Goal: Navigation & Orientation: Find specific page/section

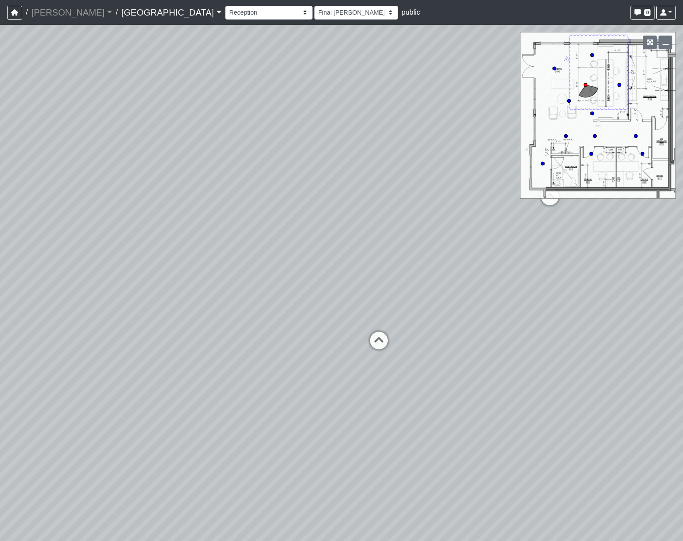
select select "uKPV7nrhqgg3th27KX7RhN"
select select "h3ebyGk32eUmSzz99H473o"
click at [225, 15] on select "Breezeway Entry Fireplace 1 Fireplace 2 Gate Golf Holes Shade Sails Sidewalk 1 …" at bounding box center [268, 13] width 87 height 14
click at [225, 6] on select "Breezeway Entry Fireplace 1 Fireplace 2 Gate Golf Holes Shade Sails Sidewalk 1 …" at bounding box center [268, 13] width 87 height 14
select select "nvS5Qoo4jEJcuhprzpoMAu"
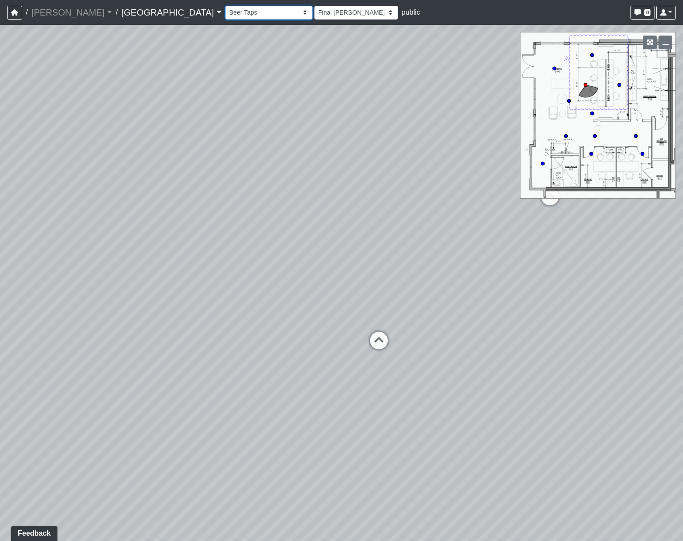
select select "h3ebyGk32eUmSzz99H473o"
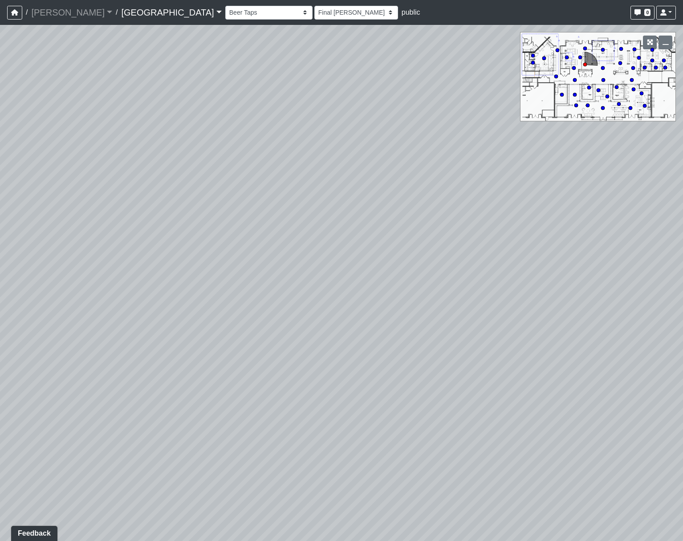
drag, startPoint x: 502, startPoint y: 205, endPoint x: 222, endPoint y: 158, distance: 283.2
click at [222, 158] on div "Loading... Pool Courtyard Entry 1 Loading... Main Lounge 2 Loading... Pool Cour…" at bounding box center [341, 283] width 683 height 517
drag, startPoint x: 521, startPoint y: 276, endPoint x: 201, endPoint y: 223, distance: 323.8
click at [201, 223] on div "Loading... Pool Courtyard Entry 1 Loading... Main Lounge 2 Loading... Pool Cour…" at bounding box center [341, 283] width 683 height 517
click at [420, 268] on icon at bounding box center [414, 269] width 27 height 27
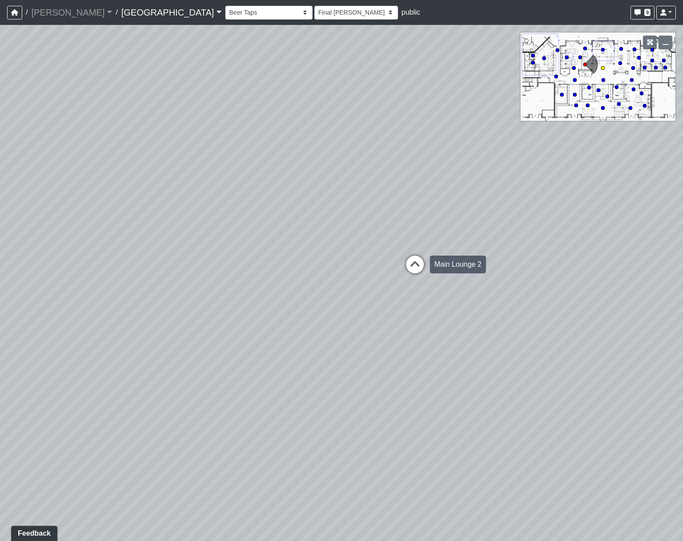
select select "8wm9MnJtpJPgxGZkoe9s2K"
select select "h3ebyGk32eUmSzz99H473o"
click at [280, 273] on icon at bounding box center [272, 282] width 27 height 27
select select "5YdP8s9J1uMCwQbH227TJn"
select select "h3ebyGk32eUmSzz99H473o"
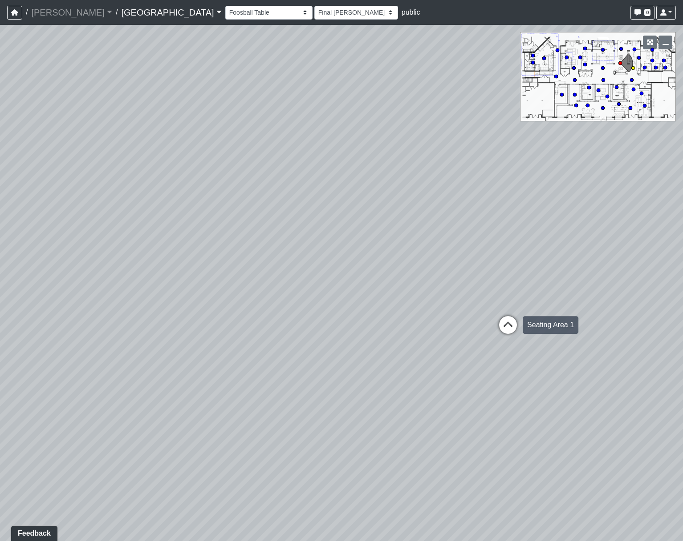
click at [512, 324] on icon at bounding box center [507, 329] width 27 height 27
select select "1YxMcQvhBrXzkFwaEorxwb"
select select "h3ebyGk32eUmSzz99H473o"
drag, startPoint x: 319, startPoint y: 244, endPoint x: 773, endPoint y: 270, distance: 454.1
click at [682, 270] on html "/ [PERSON_NAME] Loading... / [GEOGRAPHIC_DATA] [GEOGRAPHIC_DATA] Loading... [GE…" at bounding box center [341, 270] width 683 height 541
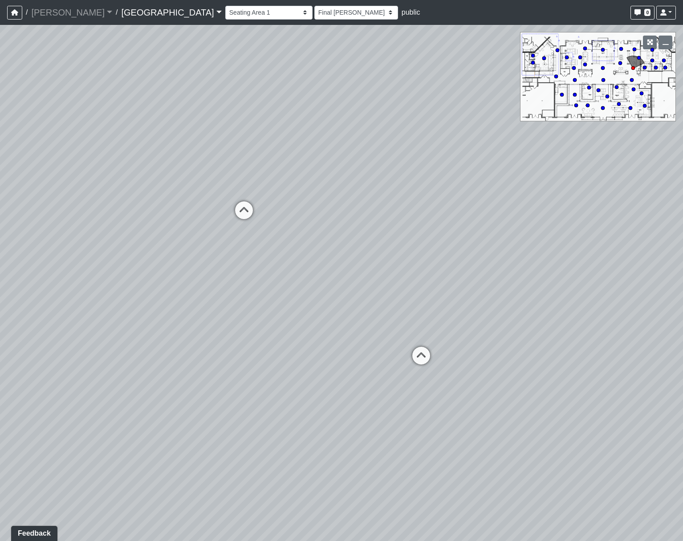
drag, startPoint x: 317, startPoint y: 233, endPoint x: 398, endPoint y: 287, distance: 97.5
click at [398, 287] on div "Loading... Pool Courtyard Entry 1 Loading... Main Lounge 2 Loading... Pool Cour…" at bounding box center [341, 283] width 683 height 517
click at [474, 391] on icon at bounding box center [469, 389] width 27 height 27
select select "xuF2CW1jZayweEv98YGaSx"
select select "h3ebyGk32eUmSzz99H473o"
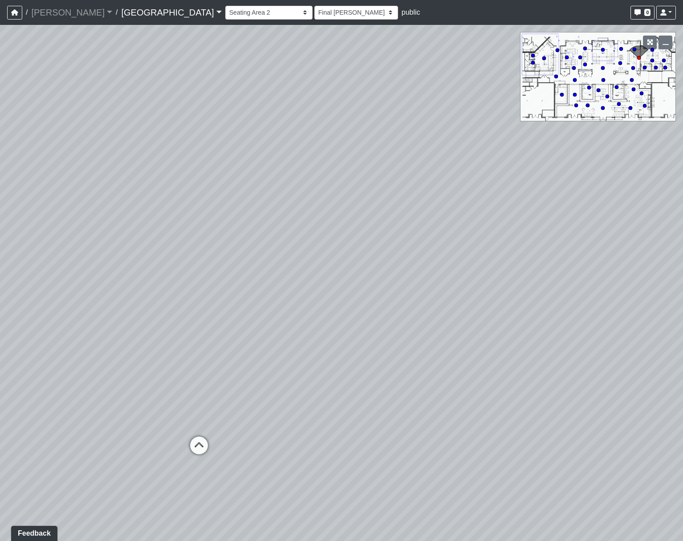
drag, startPoint x: 273, startPoint y: 325, endPoint x: 500, endPoint y: 375, distance: 232.3
click at [500, 375] on div "Loading... Pool Courtyard Entry 1 Loading... Main Lounge 2 Loading... Pool Cour…" at bounding box center [341, 283] width 683 height 517
click at [352, 481] on icon at bounding box center [356, 483] width 27 height 27
select select "tBvgWFaWEssAVfWzFx5TVd"
drag, startPoint x: 460, startPoint y: 272, endPoint x: 456, endPoint y: 244, distance: 28.3
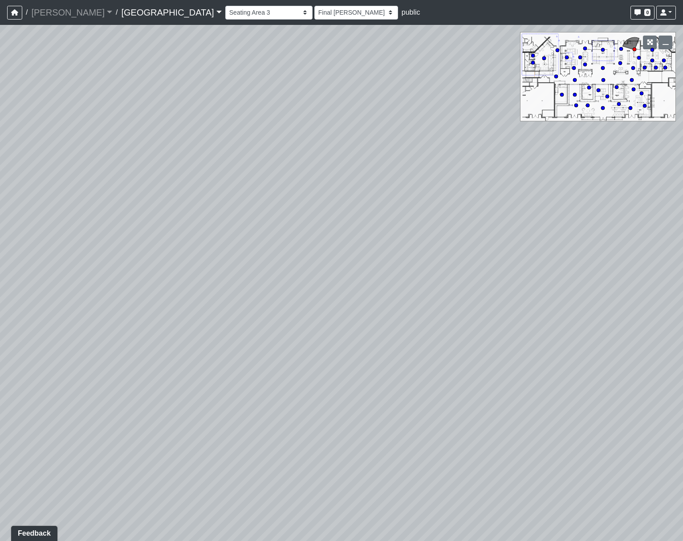
click at [456, 244] on div "Loading... Pool Courtyard Entry 1 Loading... Main Lounge 2 Loading... Pool Cour…" at bounding box center [341, 283] width 683 height 517
click at [314, 14] on select "[DATE] Final [PERSON_NAME] [DATE] [DATE]_v2 [DATE] [DATE] [DATE] [DATE] [DATE] …" at bounding box center [356, 13] width 84 height 14
select select "oTjzwd7MYyxpi2eKq5jLQo"
click at [314, 6] on select "[DATE] Final [PERSON_NAME] [DATE] [DATE]_v2 [DATE] [DATE] [DATE] [DATE] [DATE] …" at bounding box center [356, 13] width 84 height 14
select select "tBvgWFaWEssAVfWzFx5TVd"
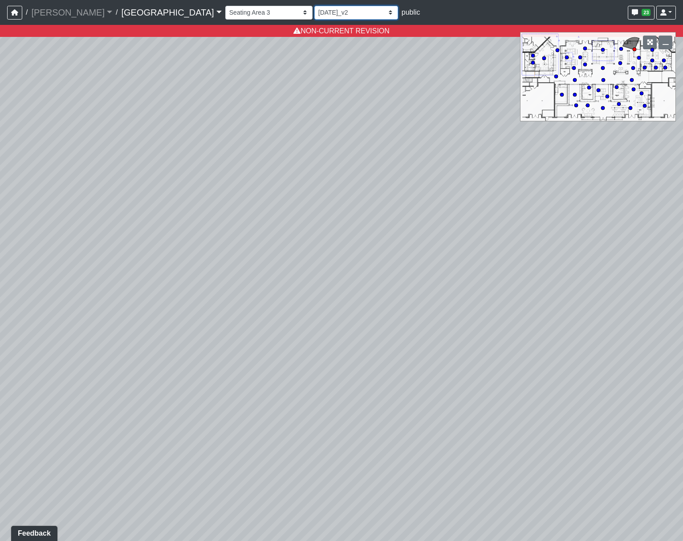
drag, startPoint x: 259, startPoint y: 15, endPoint x: 256, endPoint y: 19, distance: 5.1
click at [314, 15] on select "[DATE] Final [PERSON_NAME] [DATE] [DATE]_v2 [DATE] [DATE] [DATE] [DATE] [DATE] …" at bounding box center [356, 13] width 84 height 14
select select "jrNvADhQ87c7iJgzVfU5Zg"
click at [314, 6] on select "[DATE] Final [PERSON_NAME] [DATE] [DATE]_v2 [DATE] [DATE] [DATE] [DATE] [DATE] …" at bounding box center [356, 13] width 84 height 14
select select "tBvgWFaWEssAVfWzFx5TVd"
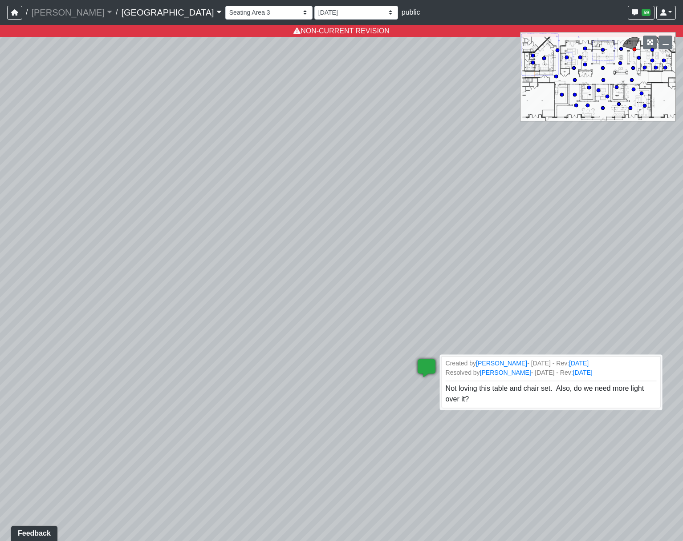
click at [430, 364] on icon at bounding box center [426, 373] width 27 height 27
click at [314, 10] on select "[DATE] Final [PERSON_NAME] [DATE] [DATE]_v2 [DATE] [DATE] [DATE] [DATE] [DATE] …" at bounding box center [356, 13] width 84 height 14
select select "w2n9wamUXLhcj1VR4xGdCC"
click at [314, 6] on select "[DATE] Final [PERSON_NAME] [DATE] [DATE]_v2 [DATE] [DATE] [DATE] [DATE] [DATE] …" at bounding box center [356, 13] width 84 height 14
select select "tBvgWFaWEssAVfWzFx5TVd"
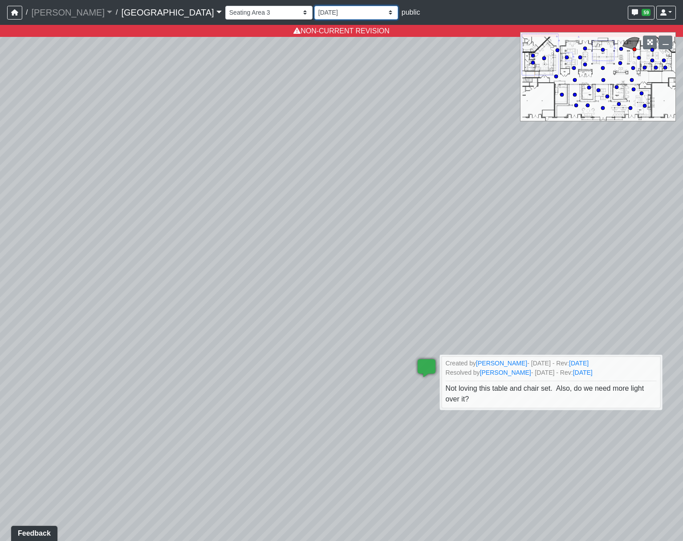
select select "w2n9wamUXLhcj1VR4xGdCC"
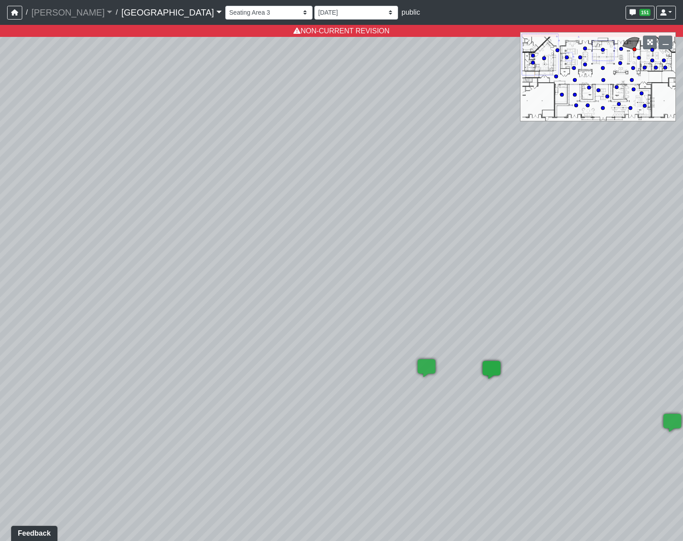
click at [496, 367] on icon at bounding box center [491, 374] width 27 height 27
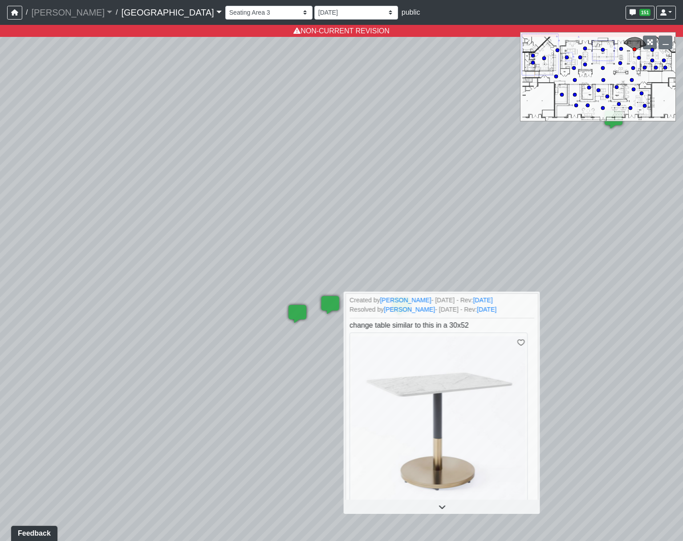
drag, startPoint x: 325, startPoint y: 192, endPoint x: 186, endPoint y: 177, distance: 139.7
click at [186, 177] on div "Loading... Pool Courtyard Entry 1 Loading... Main Lounge 2 Loading... Pool Cour…" at bounding box center [341, 283] width 683 height 517
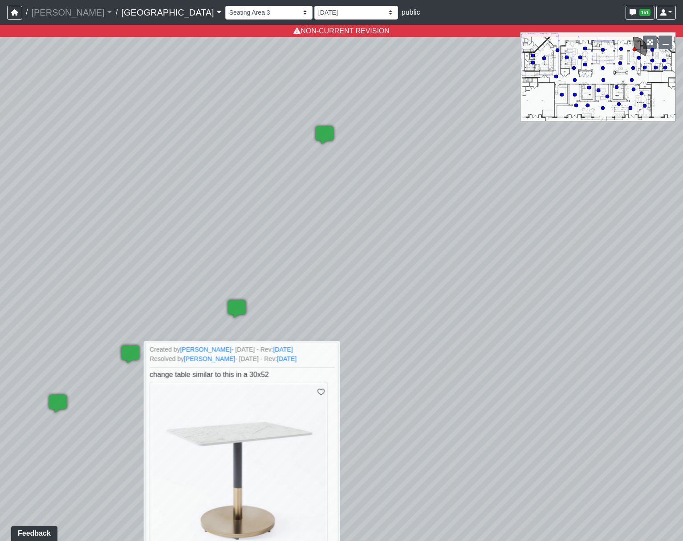
drag, startPoint x: 143, startPoint y: 133, endPoint x: 42, endPoint y: 140, distance: 101.6
click at [80, 133] on div "Loading... Pool Courtyard Entry 1 Loading... Main Lounge 2 Loading... Pool Cour…" at bounding box center [341, 283] width 683 height 517
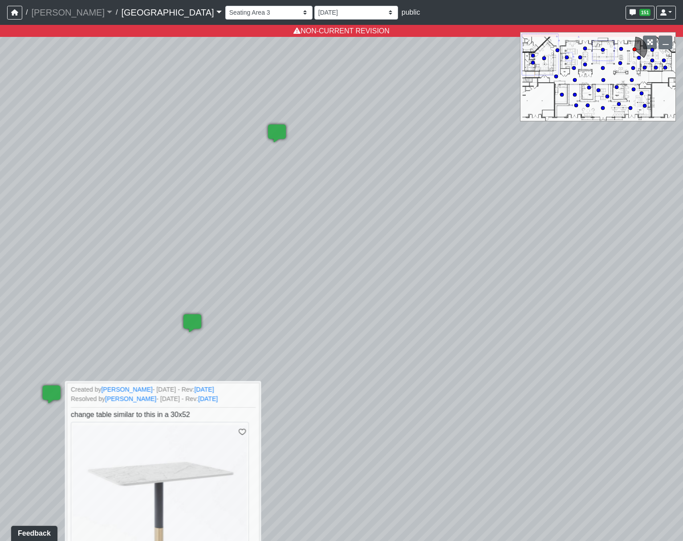
drag, startPoint x: 388, startPoint y: 229, endPoint x: -167, endPoint y: 151, distance: 560.3
click at [0, 151] on html "/ [PERSON_NAME] Loading... / [GEOGRAPHIC_DATA] [GEOGRAPHIC_DATA] Loading... [GE…" at bounding box center [341, 270] width 683 height 541
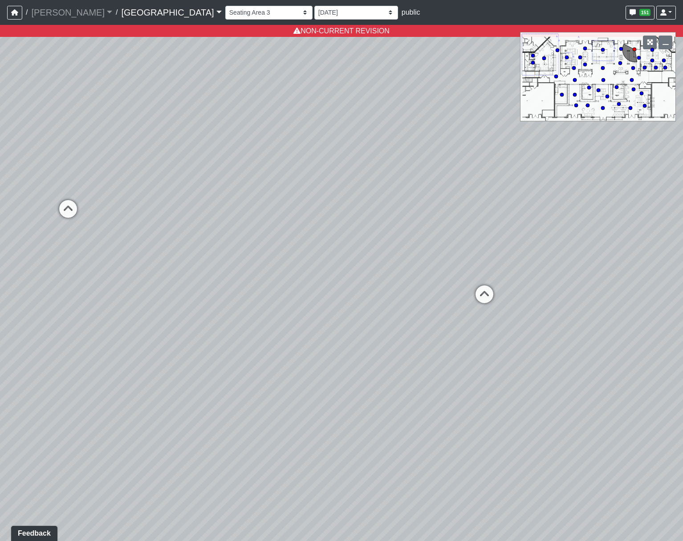
drag, startPoint x: 343, startPoint y: 267, endPoint x: 351, endPoint y: 371, distance: 103.5
click at [351, 371] on div "Loading... Pool Courtyard Entry 1 Loading... Main Lounge 2 Loading... Pool Cour…" at bounding box center [341, 283] width 683 height 517
click at [485, 307] on icon at bounding box center [490, 313] width 27 height 27
select select "rSNPTk6fVWzVTWWJRKuvHZ"
select select "w2n9wamUXLhcj1VR4xGdCC"
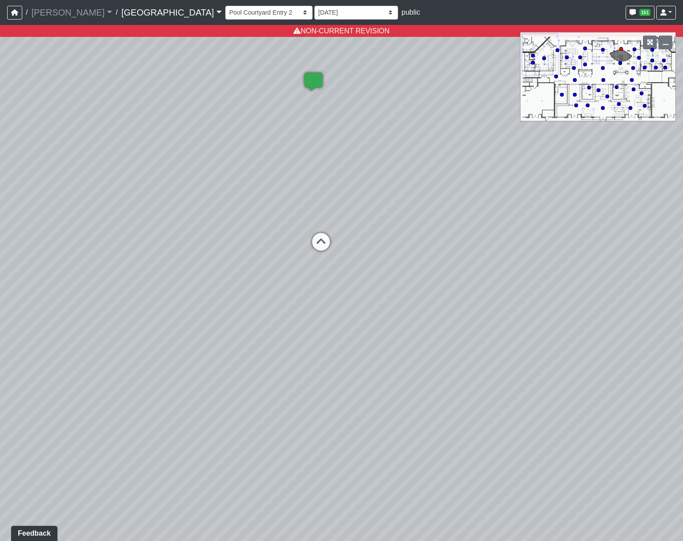
drag, startPoint x: 353, startPoint y: 319, endPoint x: 548, endPoint y: 343, distance: 196.5
click at [548, 343] on div "Loading... Pool Courtyard Entry 1 Loading... Main Lounge 2 Loading... Pool Cour…" at bounding box center [341, 283] width 683 height 517
click at [324, 243] on icon at bounding box center [320, 246] width 27 height 27
select select "5YdP8s9J1uMCwQbH227TJn"
select select "w2n9wamUXLhcj1VR4xGdCC"
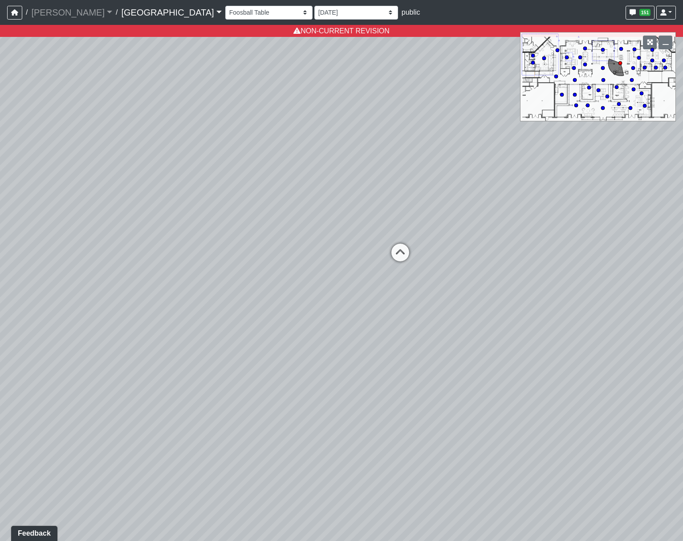
drag, startPoint x: 412, startPoint y: 327, endPoint x: -224, endPoint y: 258, distance: 640.0
click at [0, 258] on html "/ [PERSON_NAME] Loading... / [GEOGRAPHIC_DATA] [GEOGRAPHIC_DATA] Loading... [GE…" at bounding box center [341, 270] width 683 height 541
click at [255, 247] on icon at bounding box center [253, 252] width 27 height 27
select select "gontoaMErPAtzSBVXh4ptW"
select select "w2n9wamUXLhcj1VR4xGdCC"
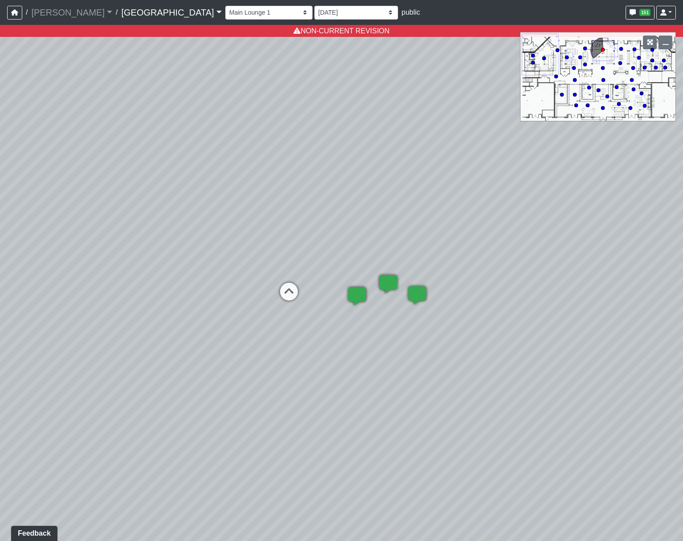
drag, startPoint x: 49, startPoint y: 214, endPoint x: 384, endPoint y: 285, distance: 342.4
click at [384, 285] on div "Loading... Pool Courtyard Entry 1 Loading... Main Lounge 2 Loading... Pool Cour…" at bounding box center [341, 283] width 683 height 517
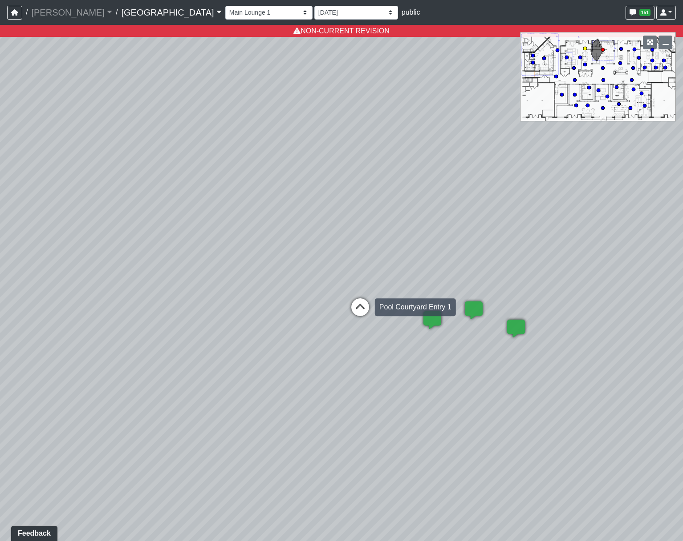
click at [353, 309] on icon at bounding box center [360, 312] width 27 height 27
select select "udEX2YWNPeTD5resjGsNFx"
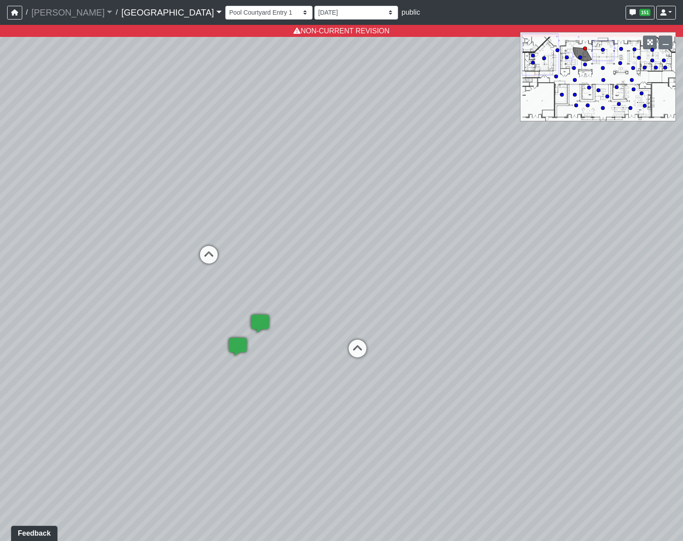
drag, startPoint x: 165, startPoint y: 330, endPoint x: 507, endPoint y: 336, distance: 342.2
click at [507, 336] on div "Loading... Pool Courtyard Entry 1 Loading... Main Lounge 2 Loading... Pool Cour…" at bounding box center [341, 283] width 683 height 517
click at [314, 15] on select "[DATE] Final [PERSON_NAME] [DATE] [DATE]_v2 [DATE] [DATE] [DATE] [DATE] [DATE] …" at bounding box center [356, 13] width 84 height 14
select select "h3ebyGk32eUmSzz99H473o"
click at [314, 6] on select "[DATE] Final [PERSON_NAME] [DATE] [DATE]_v2 [DATE] [DATE] [DATE] [DATE] [DATE] …" at bounding box center [356, 13] width 84 height 14
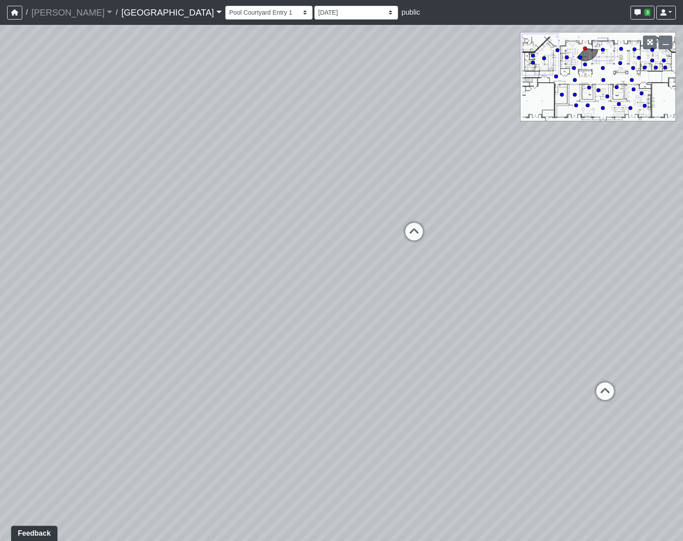
drag, startPoint x: 227, startPoint y: 337, endPoint x: 538, endPoint y: 301, distance: 313.1
click at [538, 301] on div "Loading... Pool Courtyard Entry 1 Loading... Main Lounge 2 Loading... Pool Cour…" at bounding box center [341, 283] width 683 height 517
drag, startPoint x: 506, startPoint y: 389, endPoint x: 396, endPoint y: 473, distance: 138.4
click at [396, 473] on div "Loading... Pool Courtyard Entry 1 Loading... Main Lounge 2 Loading... Pool Cour…" at bounding box center [341, 283] width 683 height 517
drag, startPoint x: 476, startPoint y: 308, endPoint x: 708, endPoint y: 374, distance: 241.0
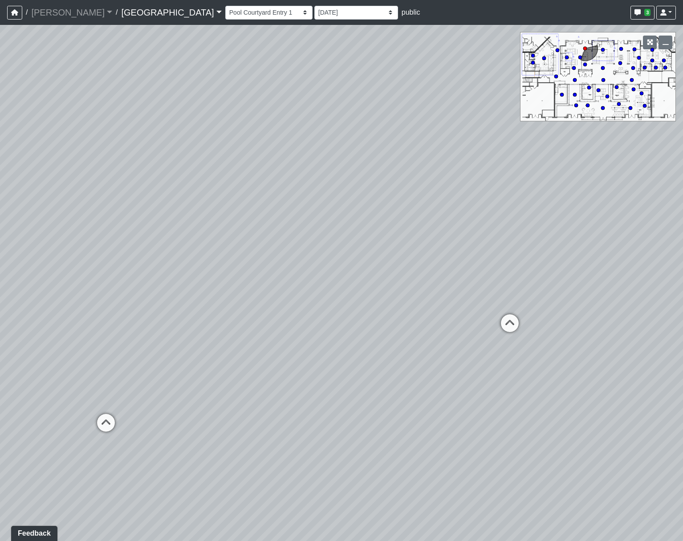
click at [682, 374] on html "/ [PERSON_NAME] Loading... / [GEOGRAPHIC_DATA] [GEOGRAPHIC_DATA] Loading... [GE…" at bounding box center [341, 270] width 683 height 541
click at [512, 342] on icon at bounding box center [523, 346] width 27 height 27
drag, startPoint x: 185, startPoint y: 372, endPoint x: 456, endPoint y: 322, distance: 275.6
click at [456, 322] on div "Loading... Pool Courtyard Entry 1 Loading... Main Lounge 2 Loading... Pool Cour…" at bounding box center [341, 283] width 683 height 517
click at [446, 353] on icon at bounding box center [442, 354] width 27 height 27
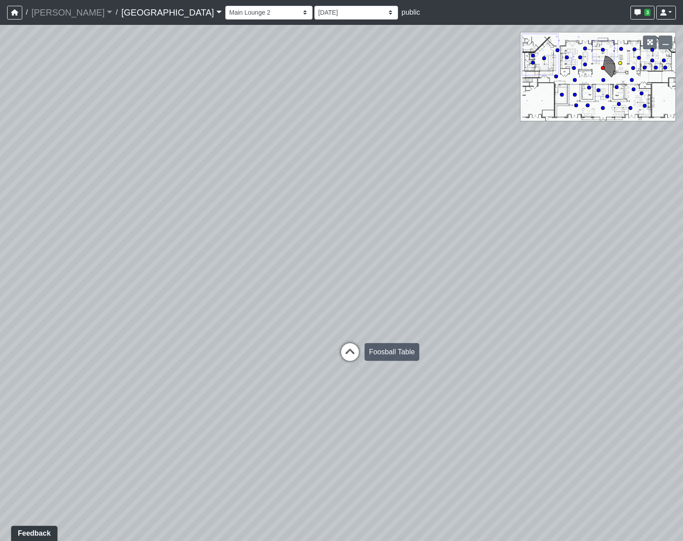
click at [347, 350] on icon at bounding box center [349, 356] width 27 height 27
drag, startPoint x: 431, startPoint y: 348, endPoint x: -118, endPoint y: 230, distance: 561.1
click at [0, 230] on html "/ [PERSON_NAME] Loading... / [GEOGRAPHIC_DATA] [GEOGRAPHIC_DATA] Loading... [GE…" at bounding box center [341, 270] width 683 height 541
drag, startPoint x: 279, startPoint y: 323, endPoint x: 131, endPoint y: 363, distance: 153.1
click at [131, 363] on div "Loading... Pool Courtyard Entry 1 Loading... Main Lounge 2 Loading... Pool Cour…" at bounding box center [341, 283] width 683 height 517
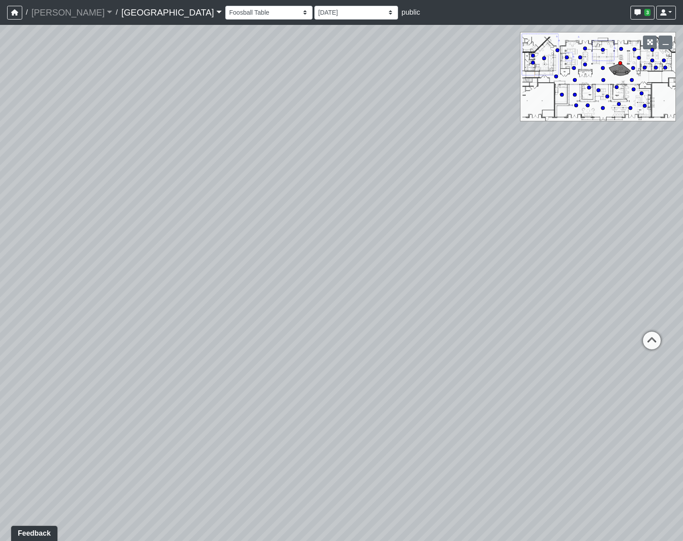
drag, startPoint x: 195, startPoint y: 335, endPoint x: 239, endPoint y: 331, distance: 44.3
click at [239, 331] on div "Loading... Pool Courtyard Entry 1 Loading... Main Lounge 2 Loading... Pool Cour…" at bounding box center [341, 283] width 683 height 517
drag, startPoint x: 208, startPoint y: 361, endPoint x: 323, endPoint y: 353, distance: 115.5
click at [323, 353] on div "Loading... Pool Courtyard Entry 1 Loading... Main Lounge 2 Loading... Pool Cour…" at bounding box center [341, 283] width 683 height 517
click at [240, 317] on icon at bounding box center [239, 318] width 27 height 27
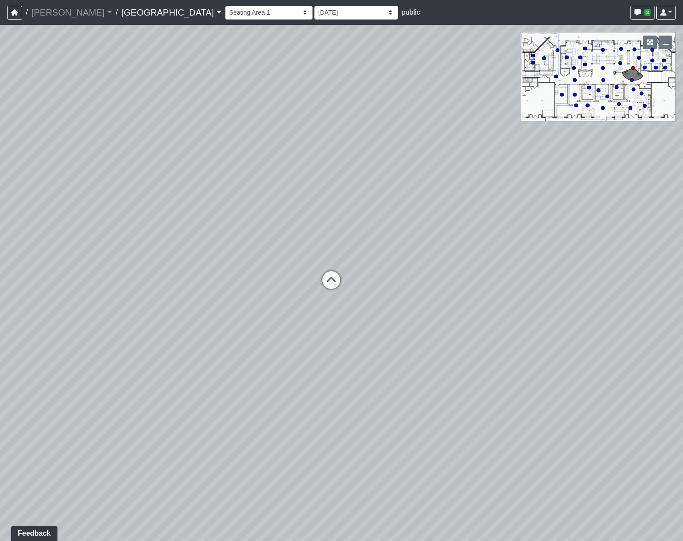
drag, startPoint x: 524, startPoint y: 329, endPoint x: -87, endPoint y: 259, distance: 615.3
click at [0, 259] on html "/ [PERSON_NAME] Loading... / [GEOGRAPHIC_DATA] [GEOGRAPHIC_DATA] Loading... [GE…" at bounding box center [341, 270] width 683 height 541
drag, startPoint x: 460, startPoint y: 347, endPoint x: 386, endPoint y: 400, distance: 91.4
click at [386, 400] on div "Loading... Pool Courtyard Entry 1 Loading... Main Lounge 2 Loading... Pool Cour…" at bounding box center [341, 283] width 683 height 517
click at [450, 312] on icon at bounding box center [447, 316] width 27 height 27
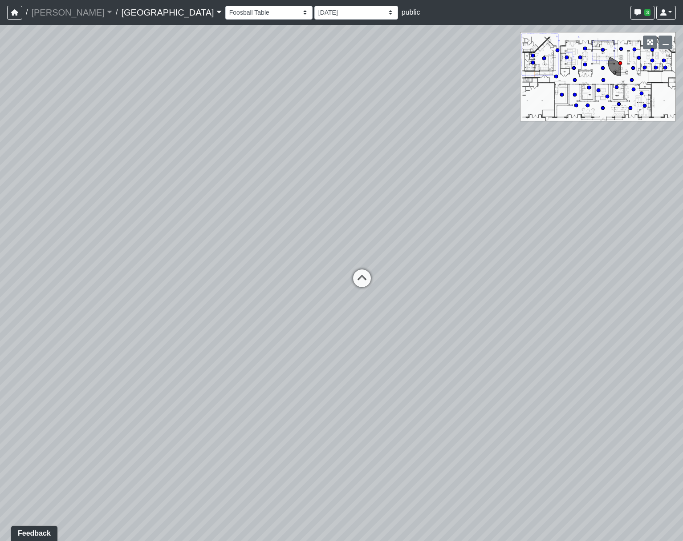
drag, startPoint x: 300, startPoint y: 363, endPoint x: 429, endPoint y: 359, distance: 129.5
click at [429, 359] on div "Loading... Pool Courtyard Entry 1 Loading... Main Lounge 2 Loading... Pool Cour…" at bounding box center [341, 283] width 683 height 517
click at [359, 278] on icon at bounding box center [361, 283] width 27 height 27
drag, startPoint x: 450, startPoint y: 340, endPoint x: 708, endPoint y: 319, distance: 258.9
click at [682, 319] on html "/ [PERSON_NAME] Loading... / [GEOGRAPHIC_DATA] [GEOGRAPHIC_DATA] Loading... [GE…" at bounding box center [341, 270] width 683 height 541
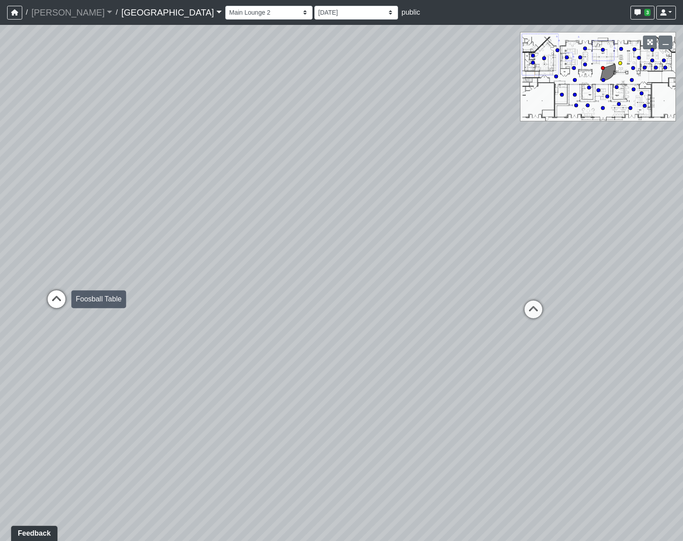
click at [57, 296] on icon at bounding box center [56, 304] width 27 height 27
drag, startPoint x: 417, startPoint y: 361, endPoint x: 204, endPoint y: 408, distance: 218.2
click at [204, 408] on div "Loading... Pool Courtyard Entry 1 Loading... Main Lounge 2 Loading... Pool Cour…" at bounding box center [341, 283] width 683 height 517
drag, startPoint x: 302, startPoint y: 172, endPoint x: -324, endPoint y: 67, distance: 634.8
click at [0, 67] on html "/ [PERSON_NAME] Loading... / [GEOGRAPHIC_DATA] [GEOGRAPHIC_DATA] Loading... [GE…" at bounding box center [341, 270] width 683 height 541
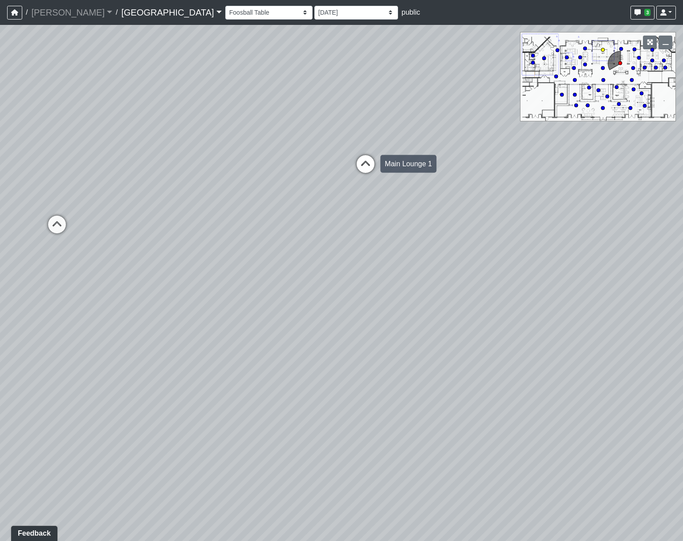
click at [360, 162] on icon at bounding box center [365, 168] width 27 height 27
select select "gontoaMErPAtzSBVXh4ptW"
drag, startPoint x: 85, startPoint y: 235, endPoint x: 708, endPoint y: 354, distance: 634.2
click at [682, 354] on html "/ [PERSON_NAME] Loading... / [GEOGRAPHIC_DATA] [GEOGRAPHIC_DATA] Loading... [GE…" at bounding box center [341, 270] width 683 height 541
drag, startPoint x: 210, startPoint y: 292, endPoint x: 364, endPoint y: 351, distance: 165.2
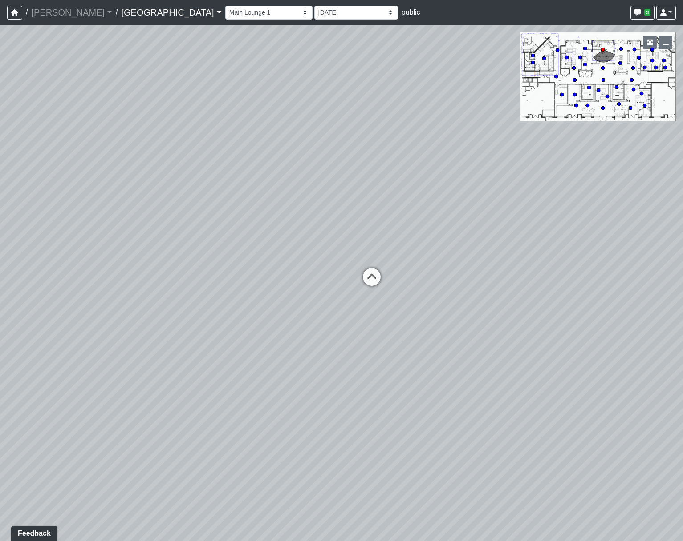
click at [364, 351] on div "Loading... Pool Courtyard Entry 1 Loading... Main Lounge 2 Loading... Pool Cour…" at bounding box center [341, 283] width 683 height 517
drag, startPoint x: 271, startPoint y: 16, endPoint x: 273, endPoint y: 20, distance: 5.1
click at [314, 16] on select "[DATE] Final [PERSON_NAME] [DATE] [DATE]_v2 [DATE] [DATE] [DATE] [DATE] [DATE] …" at bounding box center [356, 13] width 84 height 14
select select "hrBYfzYpm8VCzvbE2sPz1R"
click at [314, 6] on select "[DATE] Final [PERSON_NAME] [DATE] [DATE]_v2 [DATE] [DATE] [DATE] [DATE] [DATE] …" at bounding box center [356, 13] width 84 height 14
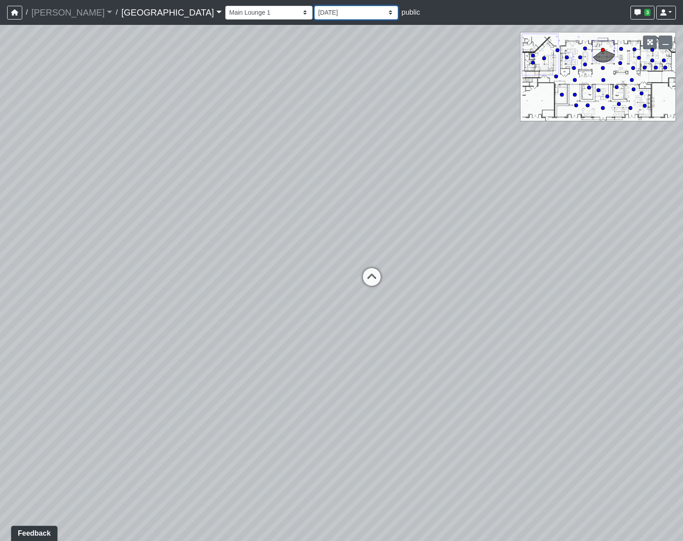
select select "gontoaMErPAtzSBVXh4ptW"
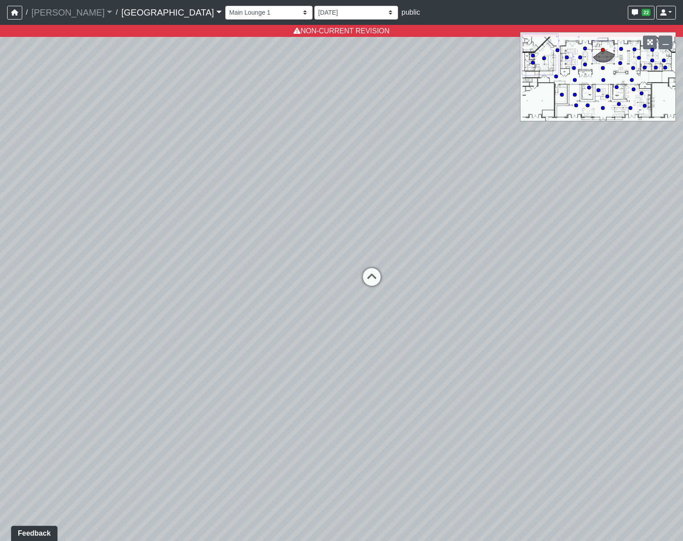
click at [410, 210] on div "Loading... Pool Courtyard Entry 1 Loading... Main Lounge 2 Loading... Pool Cour…" at bounding box center [341, 283] width 683 height 517
click at [314, 16] on select "[DATE] Final [PERSON_NAME] [DATE] [DATE]_v2 [DATE] [DATE] [DATE] [DATE] [DATE] …" at bounding box center [356, 13] width 84 height 14
select select "tJQMgYZqy9DnFACafayMmP"
click at [314, 6] on select "[DATE] Final [PERSON_NAME] [DATE] [DATE]_v2 [DATE] [DATE] [DATE] [DATE] [DATE] …" at bounding box center [356, 13] width 84 height 14
select select "gontoaMErPAtzSBVXh4ptW"
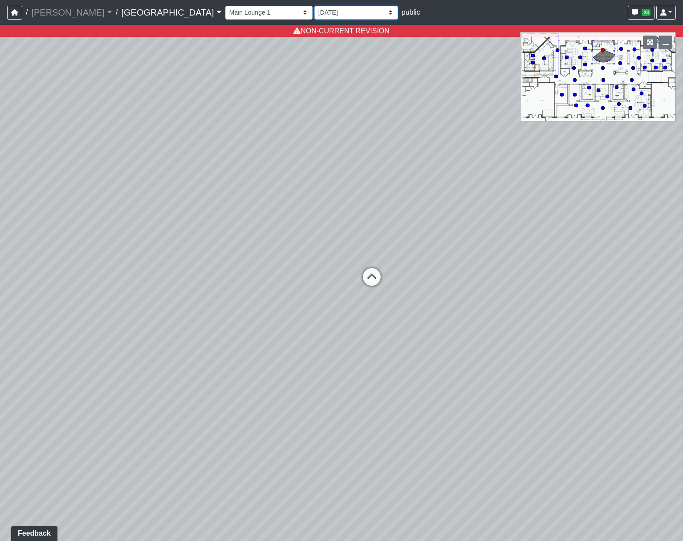
drag, startPoint x: 263, startPoint y: 15, endPoint x: 262, endPoint y: 20, distance: 5.1
click at [314, 15] on select "[DATE] Final [PERSON_NAME] [DATE] [DATE]_v2 [DATE] [DATE] [DATE] [DATE] [DATE] …" at bounding box center [356, 13] width 84 height 14
select select "w2n9wamUXLhcj1VR4xGdCC"
click at [314, 6] on select "[DATE] Final [PERSON_NAME] [DATE] [DATE]_v2 [DATE] [DATE] [DATE] [DATE] [DATE] …" at bounding box center [356, 13] width 84 height 14
select select "gontoaMErPAtzSBVXh4ptW"
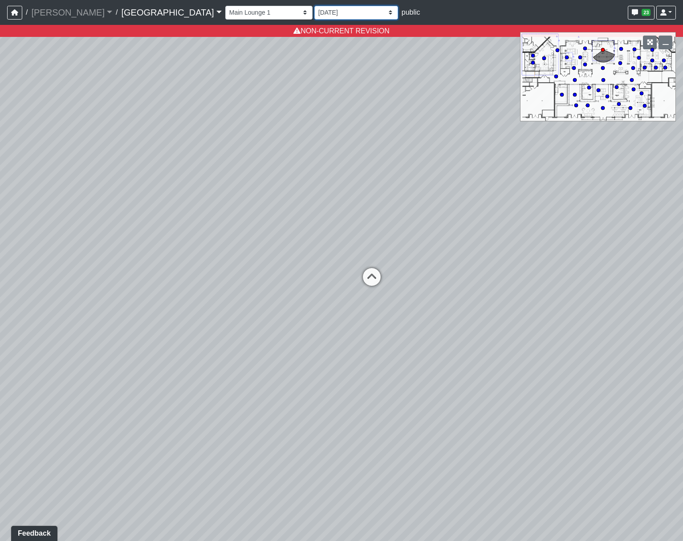
select select "w2n9wamUXLhcj1VR4xGdCC"
drag, startPoint x: 493, startPoint y: 402, endPoint x: 37, endPoint y: 328, distance: 461.1
click at [37, 328] on div "Loading... Pool Courtyard Entry 1 Loading... Main Lounge 2 Loading... Pool Cour…" at bounding box center [341, 283] width 683 height 517
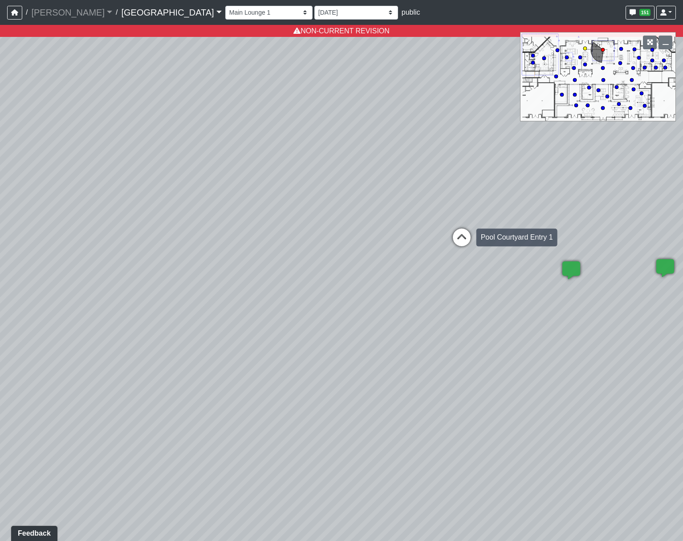
click at [460, 242] on icon at bounding box center [461, 242] width 27 height 27
select select "udEX2YWNPeTD5resjGsNFx"
select select "w2n9wamUXLhcj1VR4xGdCC"
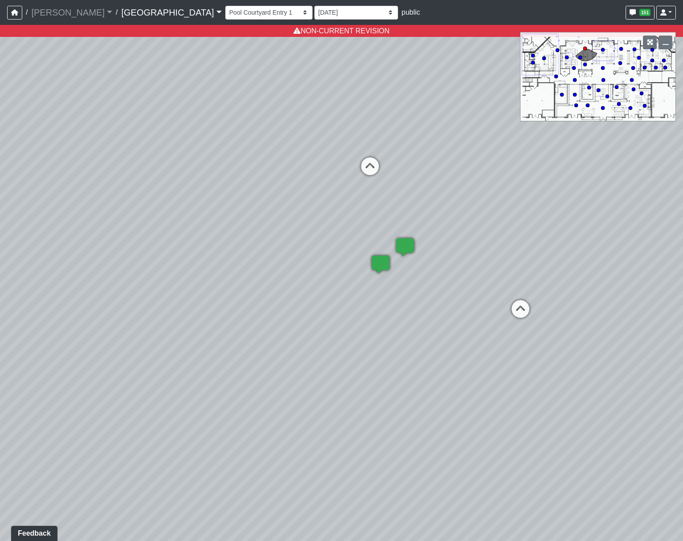
drag, startPoint x: 384, startPoint y: 269, endPoint x: 708, endPoint y: 275, distance: 324.4
click at [682, 275] on html "/ [PERSON_NAME] Loading... / [GEOGRAPHIC_DATA] [GEOGRAPHIC_DATA] Loading... [GE…" at bounding box center [341, 270] width 683 height 541
drag, startPoint x: 179, startPoint y: 263, endPoint x: 392, endPoint y: 325, distance: 222.3
click at [392, 325] on div "Loading... Pool Courtyard Entry 1 Loading... Main Lounge 2 Loading... Pool Cour…" at bounding box center [341, 283] width 683 height 517
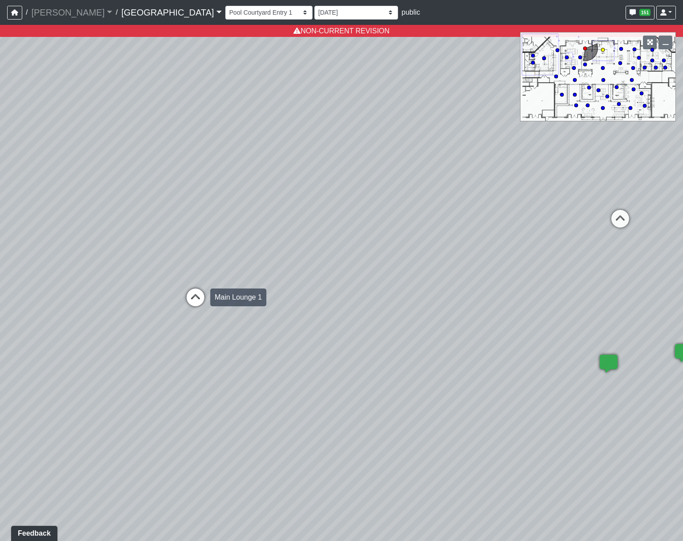
click at [195, 305] on icon at bounding box center [195, 302] width 27 height 27
select select "gontoaMErPAtzSBVXh4ptW"
select select "w2n9wamUXLhcj1VR4xGdCC"
drag, startPoint x: 503, startPoint y: 284, endPoint x: 335, endPoint y: 283, distance: 167.8
click at [335, 283] on div "Loading... Pool Courtyard Entry 1 Loading... Main Lounge 2 Loading... Pool Cour…" at bounding box center [341, 283] width 683 height 517
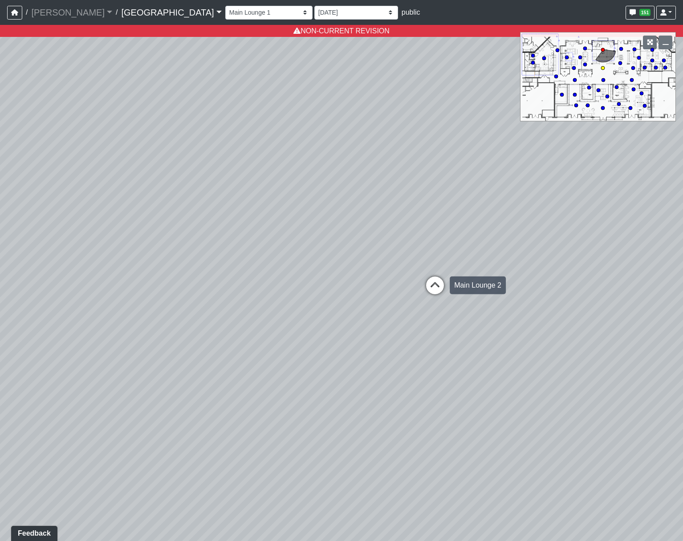
click at [430, 282] on icon at bounding box center [434, 290] width 27 height 27
select select "8wm9MnJtpJPgxGZkoe9s2K"
drag, startPoint x: 147, startPoint y: 274, endPoint x: 708, endPoint y: 288, distance: 560.8
click at [682, 288] on html "/ [PERSON_NAME] Loading... / [GEOGRAPHIC_DATA] [GEOGRAPHIC_DATA] Loading... [GE…" at bounding box center [341, 270] width 683 height 541
drag, startPoint x: 231, startPoint y: 341, endPoint x: -303, endPoint y: 299, distance: 535.6
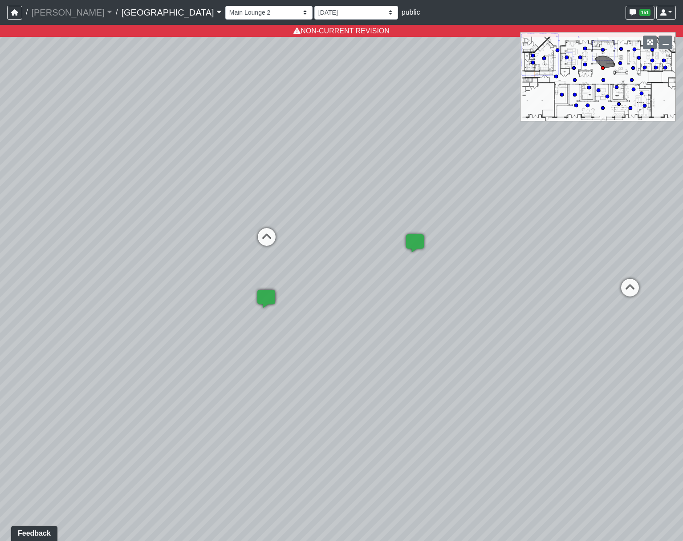
click at [0, 299] on html "/ [PERSON_NAME] Loading... / [GEOGRAPHIC_DATA] [GEOGRAPHIC_DATA] Loading... [GE…" at bounding box center [341, 270] width 683 height 541
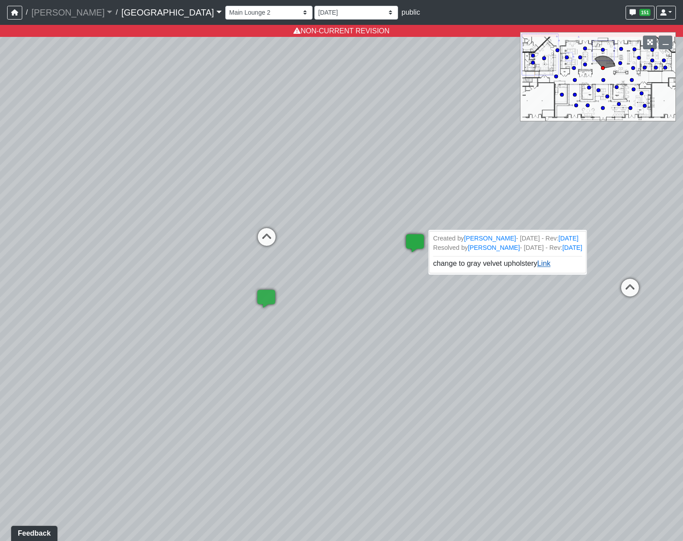
click at [542, 262] on link "Link" at bounding box center [543, 264] width 13 height 8
click at [411, 234] on icon at bounding box center [414, 247] width 27 height 27
click at [544, 264] on link "Link" at bounding box center [543, 264] width 13 height 8
click at [252, 20] on div "Breezeway Entry Fireplace 1 Fireplace 2 Gate Golf Holes Shade Sails Sidewalk 1 …" at bounding box center [450, 12] width 450 height 17
click at [314, 18] on select "[DATE] Final [PERSON_NAME] [DATE] [DATE]_v2 [DATE] [DATE] [DATE] [DATE] [DATE] …" at bounding box center [356, 13] width 84 height 14
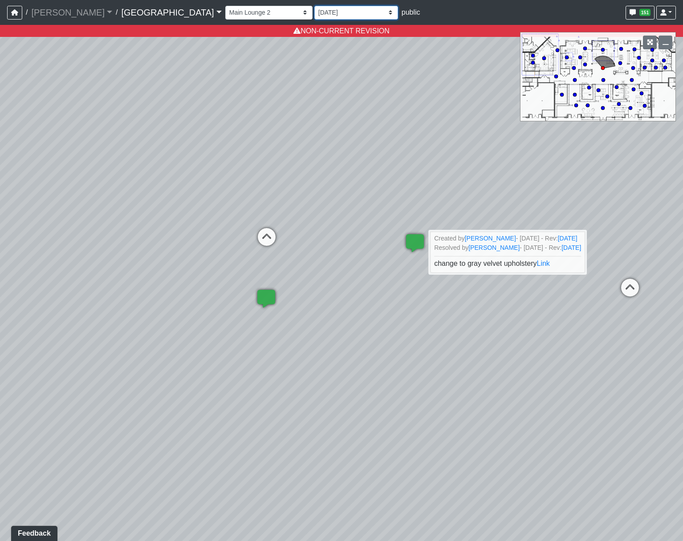
select select "h3ebyGk32eUmSzz99H473o"
click at [314, 6] on select "[DATE] Final [PERSON_NAME] [DATE] [DATE]_v2 [DATE] [DATE] [DATE] [DATE] [DATE] …" at bounding box center [356, 13] width 84 height 14
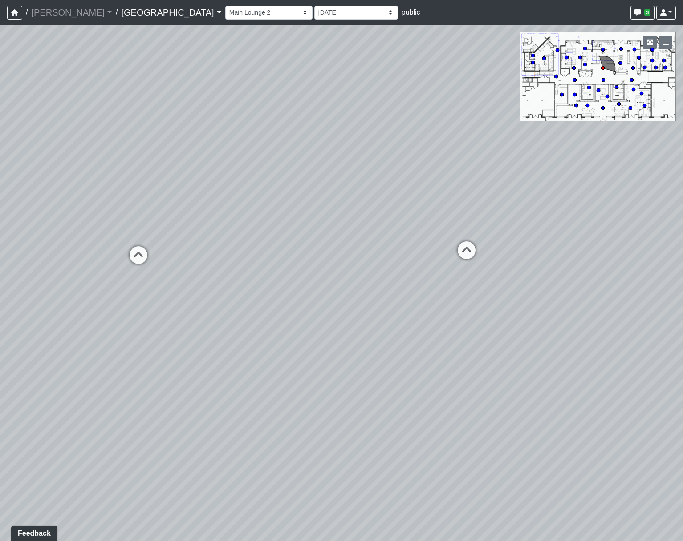
drag, startPoint x: 516, startPoint y: 327, endPoint x: 327, endPoint y: 325, distance: 188.7
click at [327, 325] on div "Loading... Pool Courtyard Entry 1 Loading... Main Lounge 2 Loading... Pool Cour…" at bounding box center [341, 283] width 683 height 517
click at [435, 246] on icon at bounding box center [442, 251] width 27 height 27
drag, startPoint x: 138, startPoint y: 287, endPoint x: 634, endPoint y: 289, distance: 496.1
click at [634, 289] on div "Loading... Pool Courtyard Entry 1 Loading... Main Lounge 2 Loading... Pool Cour…" at bounding box center [341, 283] width 683 height 517
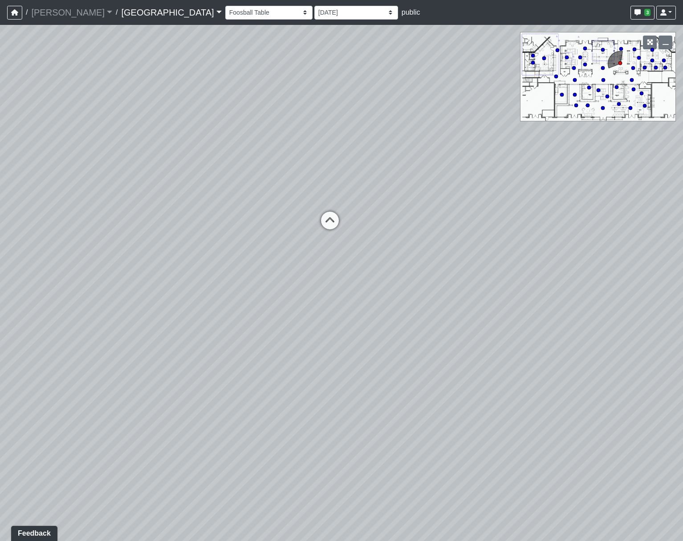
drag, startPoint x: 343, startPoint y: 263, endPoint x: 632, endPoint y: 286, distance: 289.7
click at [632, 277] on div "Loading... Pool Courtyard Entry 1 Loading... Main Lounge 2 Loading... Pool Cour…" at bounding box center [341, 283] width 683 height 517
drag, startPoint x: 244, startPoint y: 307, endPoint x: 154, endPoint y: 301, distance: 90.1
click at [154, 301] on div "Loading... Pool Courtyard Entry 1 Loading... Main Lounge 2 Loading... Pool Cour…" at bounding box center [341, 283] width 683 height 517
click at [227, 4] on div "Breezeway Entry Fireplace 1 Fireplace 2 Gate Golf Holes Shade Sails Sidewalk 1 …" at bounding box center [450, 12] width 450 height 17
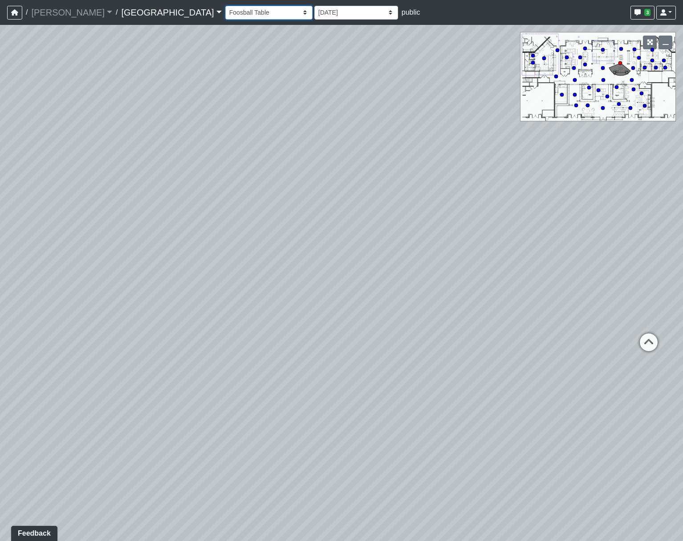
click at [225, 11] on select "Breezeway Entry Fireplace 1 Fireplace 2 Gate Golf Holes Shade Sails Sidewalk 1 …" at bounding box center [268, 13] width 87 height 14
click at [225, 6] on select "Breezeway Entry Fireplace 1 Fireplace 2 Gate Golf Holes Shade Sails Sidewalk 1 …" at bounding box center [268, 13] width 87 height 14
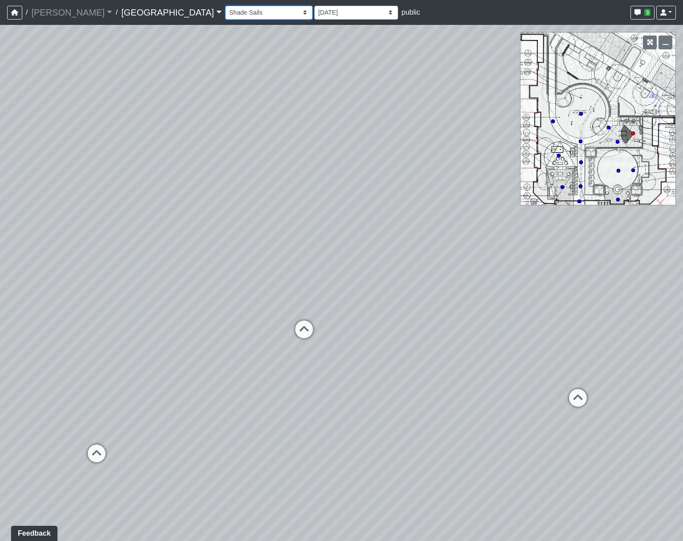
click at [225, 19] on select "Breezeway Entry Fireplace 1 Fireplace 2 Gate Golf Holes Shade Sails Sidewalk 1 …" at bounding box center [268, 13] width 87 height 14
click at [225, 6] on select "Breezeway Entry Fireplace 1 Fireplace 2 Gate Golf Holes Shade Sails Sidewalk 1 …" at bounding box center [268, 13] width 87 height 14
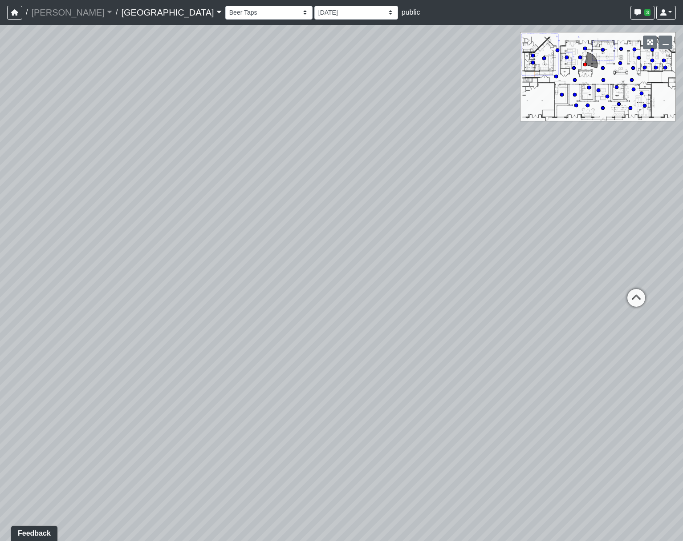
drag, startPoint x: 384, startPoint y: 236, endPoint x: -167, endPoint y: 107, distance: 566.3
click at [0, 107] on html "/ [PERSON_NAME] Loading... / [GEOGRAPHIC_DATA] [GEOGRAPHIC_DATA] Loading... [GE…" at bounding box center [341, 270] width 683 height 541
click at [375, 246] on icon at bounding box center [381, 254] width 27 height 27
click at [247, 263] on icon at bounding box center [239, 271] width 27 height 27
select select "5YdP8s9J1uMCwQbH227TJn"
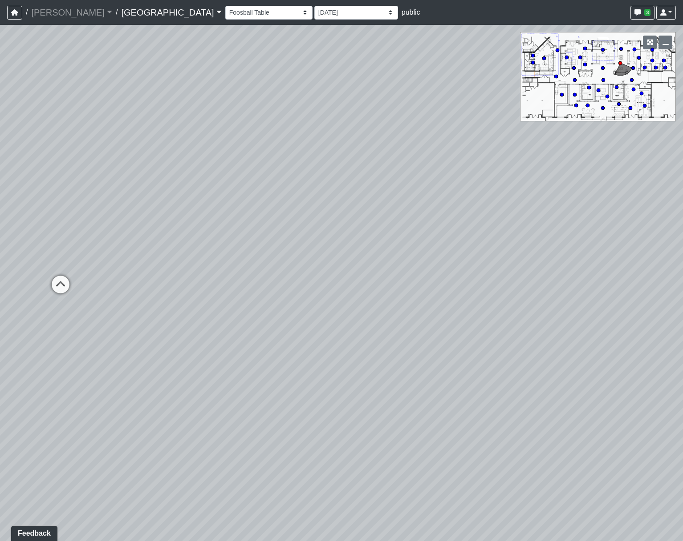
drag, startPoint x: 387, startPoint y: 143, endPoint x: -198, endPoint y: 77, distance: 587.9
click at [0, 77] on html "/ [PERSON_NAME] Loading... / [GEOGRAPHIC_DATA] [GEOGRAPHIC_DATA] Loading... [GE…" at bounding box center [341, 270] width 683 height 541
drag, startPoint x: 212, startPoint y: 154, endPoint x: 424, endPoint y: 220, distance: 222.9
click at [390, 367] on div "Loading... Pool Courtyard Entry 1 Loading... Main Lounge 2 Loading... Pool Cour…" at bounding box center [341, 283] width 683 height 517
click at [314, 16] on select "[DATE] Final [PERSON_NAME] [DATE] [DATE]_v2 [DATE] [DATE] [DATE] [DATE] [DATE] …" at bounding box center [356, 13] width 84 height 14
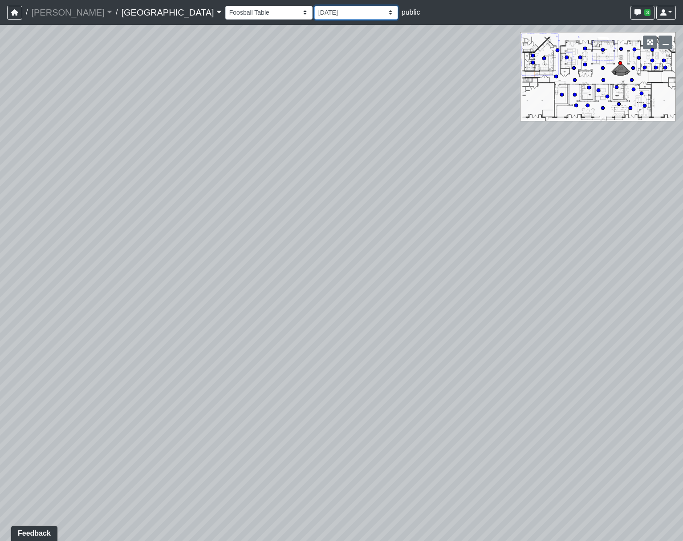
select select "9Tig2WPCsf6DzhaPtnquo8"
click at [314, 6] on select "[DATE] Final [PERSON_NAME] [DATE] [DATE]_v2 [DATE] [DATE] [DATE] [DATE] [DATE] …" at bounding box center [356, 13] width 84 height 14
select select "5YdP8s9J1uMCwQbH227TJn"
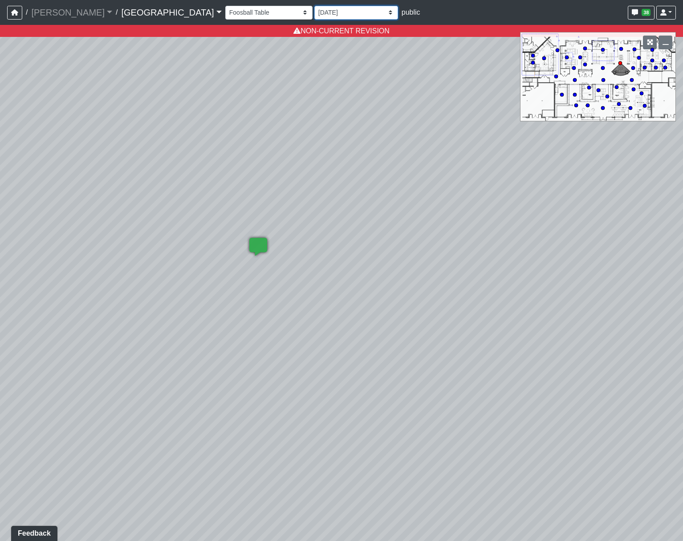
click at [314, 9] on select "[DATE] Final [PERSON_NAME] [DATE] [DATE]_v2 [DATE] [DATE] [DATE] [DATE] [DATE] …" at bounding box center [356, 13] width 84 height 14
select select "f48QHPozU9uWDq7mkkYSAU"
click at [314, 6] on select "[DATE] Final [PERSON_NAME] [DATE] [DATE]_v2 [DATE] [DATE] [DATE] [DATE] [DATE] …" at bounding box center [356, 13] width 84 height 14
select select "5YdP8s9J1uMCwQbH227TJn"
click at [307, 11] on select "[DATE] Final [PERSON_NAME] [DATE] [DATE]_v2 [DATE] [DATE] [DATE] [DATE] [DATE] …" at bounding box center [349, 13] width 84 height 14
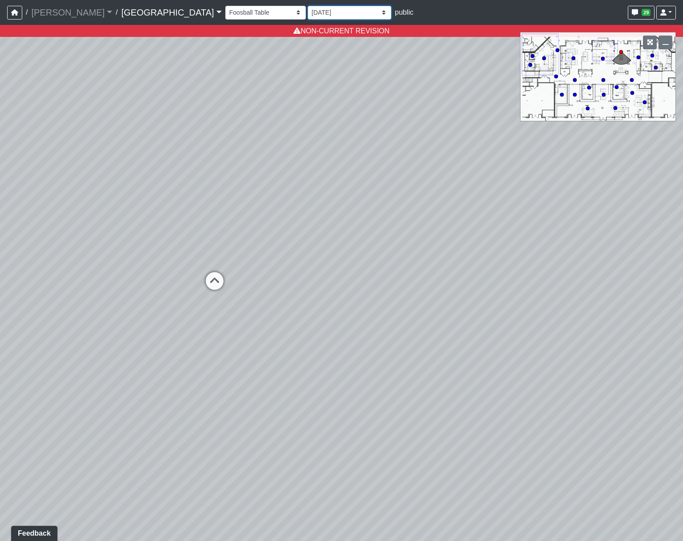
select select "8VafRJhSwMFmuR1nbFKZgB"
click at [307, 6] on select "[DATE] Final [PERSON_NAME] [DATE] [DATE]_v2 [DATE] [DATE] [DATE] [DATE] [DATE] …" at bounding box center [349, 13] width 84 height 14
select select "5YdP8s9J1uMCwQbH227TJn"
click at [371, 309] on icon at bounding box center [367, 315] width 27 height 27
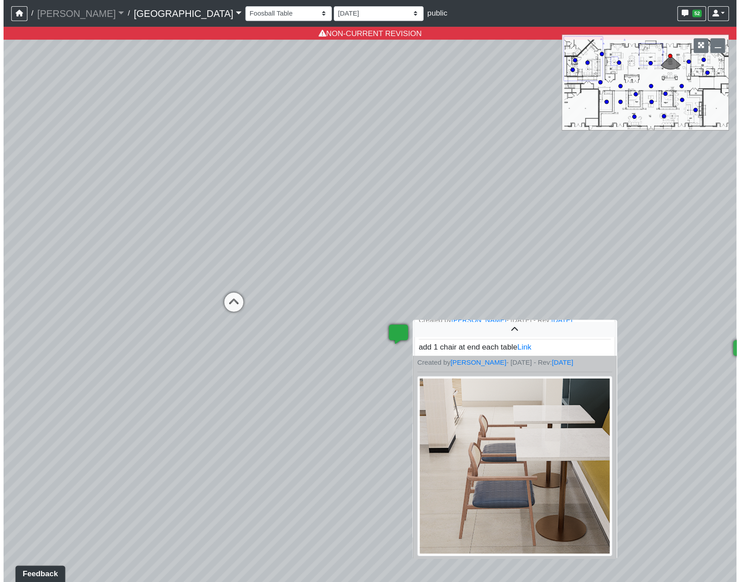
scroll to position [10, 0]
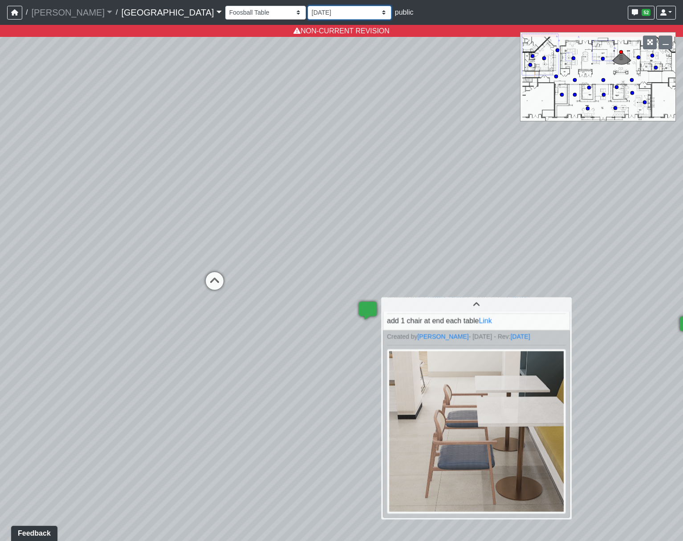
click at [307, 13] on select "[DATE] Final [PERSON_NAME] [DATE] [DATE]_v2 [DATE] [DATE] [DATE] [DATE] [DATE] …" at bounding box center [349, 13] width 84 height 14
select select "id734p4a2hgGnjU355qL8z"
click at [307, 6] on select "[DATE] Final [PERSON_NAME] [DATE] [DATE]_v2 [DATE] [DATE] [DATE] [DATE] [DATE] …" at bounding box center [349, 13] width 84 height 14
select select "5YdP8s9J1uMCwQbH227TJn"
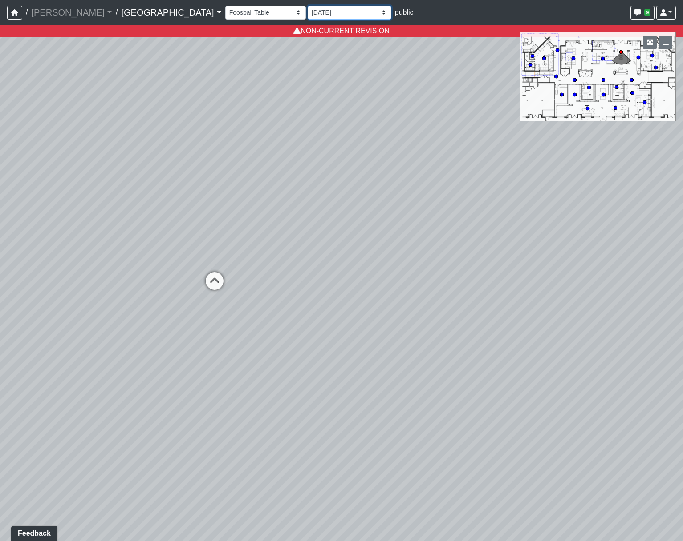
click at [307, 11] on select "[DATE] Final [PERSON_NAME] [DATE] [DATE]_v2 [DATE] [DATE] [DATE] [DATE] [DATE] …" at bounding box center [349, 13] width 84 height 14
select select "7W9tHLq8xp2RXmR4mi5Q6B"
click at [307, 6] on select "[DATE] Final [PERSON_NAME] [DATE] [DATE]_v2 [DATE] [DATE] [DATE] [DATE] [DATE] …" at bounding box center [349, 13] width 84 height 14
select select "5YdP8s9J1uMCwQbH227TJn"
drag, startPoint x: 322, startPoint y: 243, endPoint x: 454, endPoint y: 228, distance: 133.0
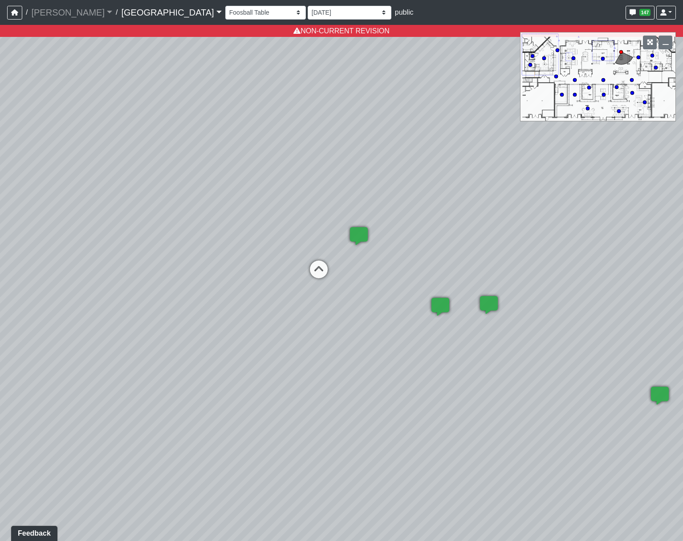
click at [454, 228] on div "Loading... Pool Courtyard Entry 1 Loading... Main Lounge 2 Loading... Pool Cour…" at bounding box center [341, 283] width 683 height 517
click at [307, 9] on select "[DATE] Final [PERSON_NAME] [DATE] [DATE]_v2 [DATE] [DATE] [DATE] [DATE] [DATE] …" at bounding box center [349, 13] width 84 height 14
select select "h3ebyGk32eUmSzz99H473o"
click at [307, 6] on select "[DATE] Final [PERSON_NAME] [DATE] [DATE]_v2 [DATE] [DATE] [DATE] [DATE] [DATE] …" at bounding box center [349, 13] width 84 height 14
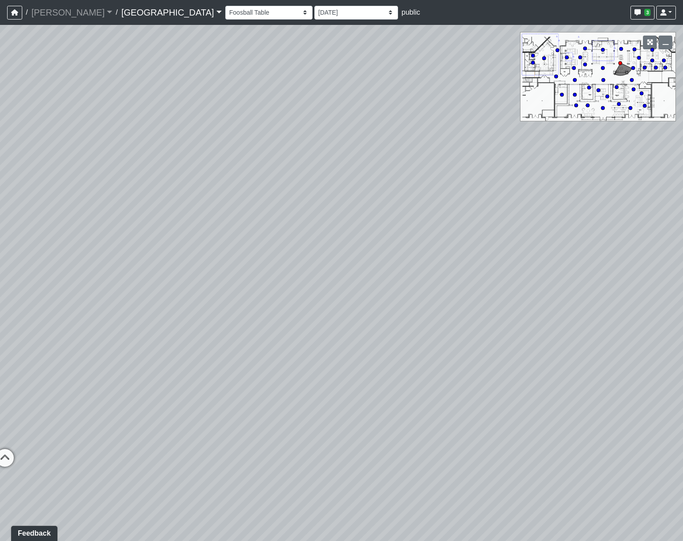
drag, startPoint x: 190, startPoint y: 177, endPoint x: 656, endPoint y: 233, distance: 469.2
click at [647, 231] on div "Loading... Pool Courtyard Entry 1 Loading... Main Lounge 2 Loading... Pool Cour…" at bounding box center [341, 283] width 683 height 517
drag, startPoint x: 527, startPoint y: 295, endPoint x: 313, endPoint y: 194, distance: 236.7
click at [313, 194] on div "Loading... Pool Courtyard Entry 1 Loading... Main Lounge 2 Loading... Pool Cour…" at bounding box center [341, 283] width 683 height 517
drag, startPoint x: 493, startPoint y: 345, endPoint x: -107, endPoint y: 143, distance: 632.9
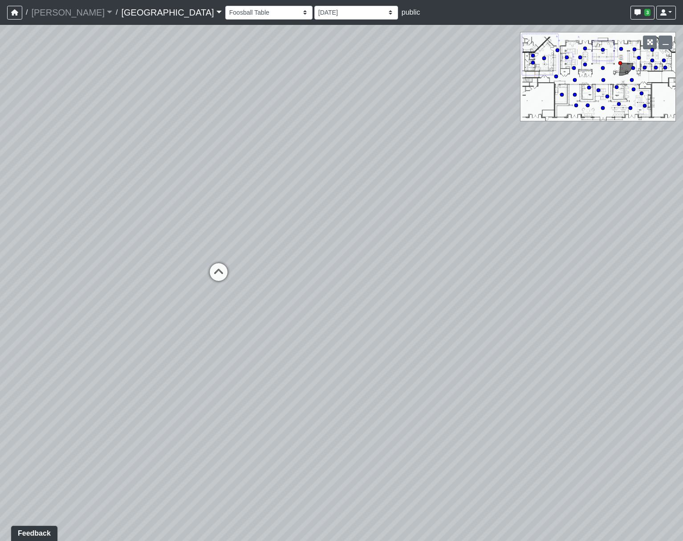
click at [0, 143] on html "/ [PERSON_NAME] Loading... / [GEOGRAPHIC_DATA] [GEOGRAPHIC_DATA] Loading... [GE…" at bounding box center [341, 270] width 683 height 541
drag, startPoint x: 424, startPoint y: 243, endPoint x: 201, endPoint y: 250, distance: 223.5
click at [201, 250] on div "Loading... Pool Courtyard Entry 1 Loading... Main Lounge 2 Loading... Pool Cour…" at bounding box center [341, 283] width 683 height 517
drag, startPoint x: 222, startPoint y: 303, endPoint x: 225, endPoint y: 312, distance: 10.0
click at [225, 312] on div "Loading... Pool Courtyard Entry 1 Loading... Main Lounge 2 Loading... Pool Cour…" at bounding box center [341, 283] width 683 height 517
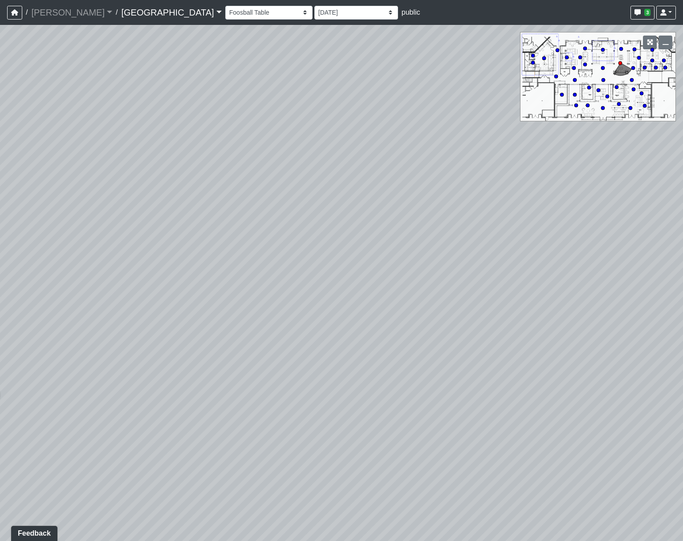
drag, startPoint x: 170, startPoint y: 120, endPoint x: 486, endPoint y: 116, distance: 316.4
click at [484, 117] on div "Loading... Pool Courtyard Entry 1 Loading... Main Lounge 2 Loading... Pool Cour…" at bounding box center [341, 283] width 683 height 517
click at [563, 353] on icon at bounding box center [568, 360] width 27 height 27
drag, startPoint x: 206, startPoint y: 226, endPoint x: 231, endPoint y: 213, distance: 28.9
click at [226, 216] on div "Loading... Pool Courtyard Entry 1 Loading... Main Lounge 2 Loading... Pool Cour…" at bounding box center [341, 283] width 683 height 517
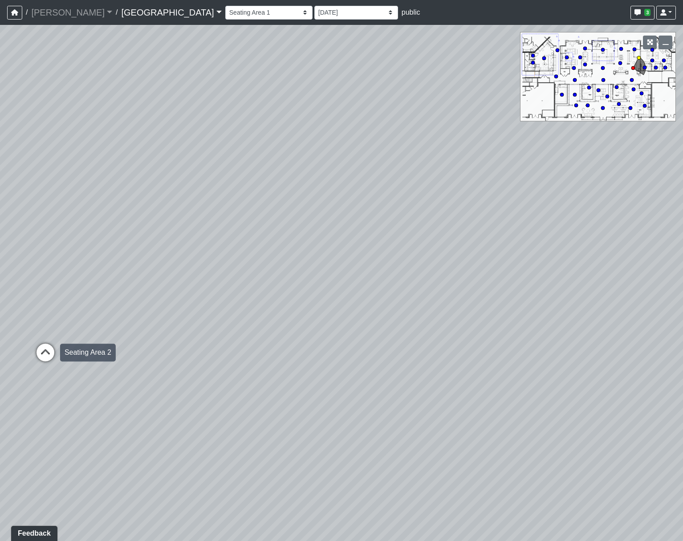
click at [40, 348] on icon at bounding box center [45, 357] width 27 height 27
select select "xuF2CW1jZayweEv98YGaSx"
drag, startPoint x: 242, startPoint y: 249, endPoint x: -18, endPoint y: 242, distance: 260.8
click at [0, 242] on html "/ [PERSON_NAME] Loading... / [GEOGRAPHIC_DATA] [GEOGRAPHIC_DATA] Loading... [GE…" at bounding box center [341, 270] width 683 height 541
click at [283, 174] on div "Loading... Pool Courtyard Entry 1 Loading... Main Lounge 2 Loading... Pool Cour…" at bounding box center [341, 283] width 683 height 517
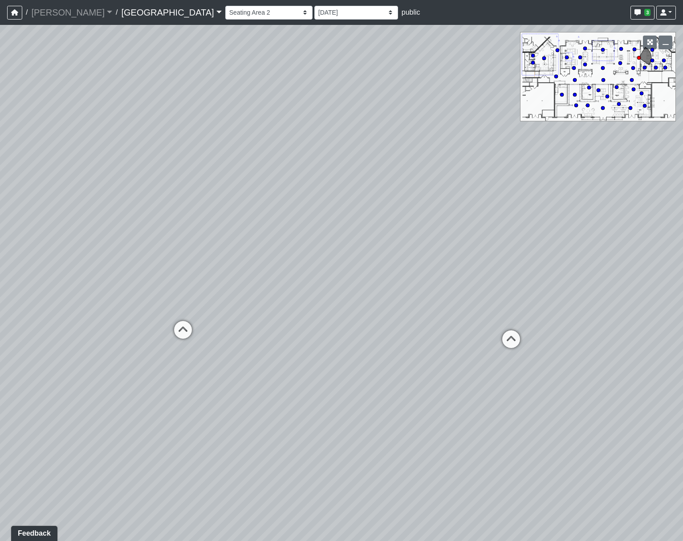
drag, startPoint x: 203, startPoint y: 109, endPoint x: 447, endPoint y: 128, distance: 244.6
click at [447, 128] on div "Loading... Pool Courtyard Entry 1 Loading... Main Lounge 2 Loading... Pool Cour…" at bounding box center [341, 283] width 683 height 517
click at [459, 300] on div "Loading... Pool Courtyard Entry 1 Loading... Main Lounge 2 Loading... Pool Cour…" at bounding box center [341, 283] width 683 height 517
click at [314, 15] on select "[DATE] Final [PERSON_NAME] [DATE] [DATE]_v2 [DATE] [DATE] [DATE] [DATE] [DATE] …" at bounding box center [356, 13] width 84 height 14
select select "hrBYfzYpm8VCzvbE2sPz1R"
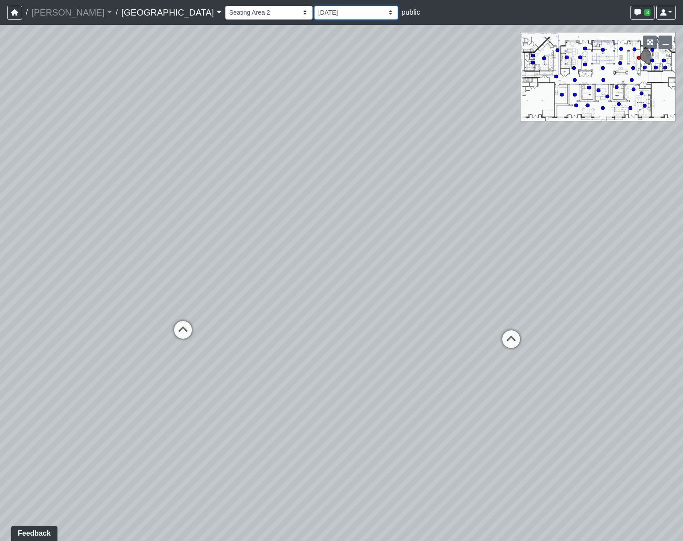
click at [314, 6] on select "[DATE] Final [PERSON_NAME] [DATE] [DATE]_v2 [DATE] [DATE] [DATE] [DATE] [DATE] …" at bounding box center [356, 13] width 84 height 14
select select "xuF2CW1jZayweEv98YGaSx"
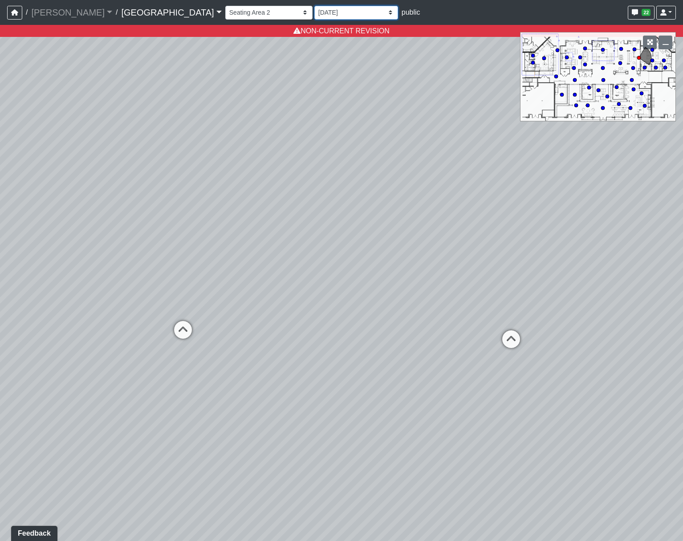
click at [314, 16] on select "[DATE] Final [PERSON_NAME] [DATE] [DATE]_v2 [DATE] [DATE] [DATE] [DATE] [DATE] …" at bounding box center [356, 13] width 84 height 14
select select "oTjzwd7MYyxpi2eKq5jLQo"
click at [314, 6] on select "[DATE] Final [PERSON_NAME] [DATE] [DATE]_v2 [DATE] [DATE] [DATE] [DATE] [DATE] …" at bounding box center [356, 13] width 84 height 14
select select "xuF2CW1jZayweEv98YGaSx"
click at [314, 12] on select "[DATE] Final [PERSON_NAME] [DATE] [DATE]_v2 [DATE] [DATE] [DATE] [DATE] [DATE] …" at bounding box center [356, 13] width 84 height 14
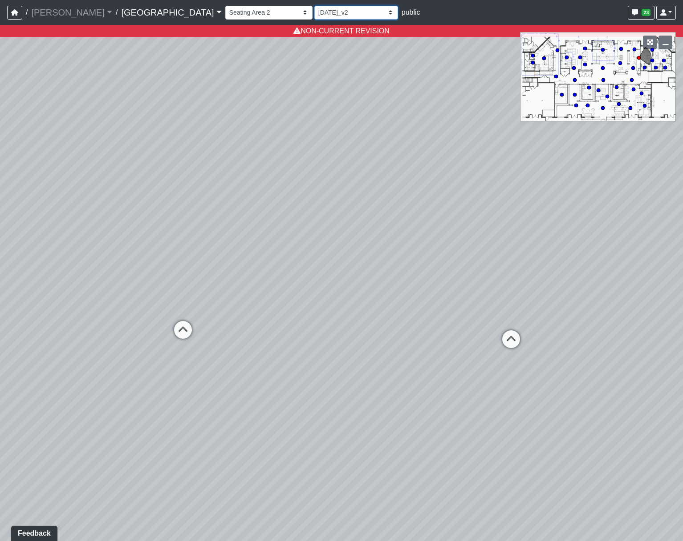
select select "tJQMgYZqy9DnFACafayMmP"
click at [314, 6] on select "[DATE] Final [PERSON_NAME] [DATE] [DATE]_v2 [DATE] [DATE] [DATE] [DATE] [DATE] …" at bounding box center [356, 13] width 84 height 14
select select "xuF2CW1jZayweEv98YGaSx"
click at [314, 17] on select "[DATE] Final [PERSON_NAME] [DATE] [DATE]_v2 [DATE] [DATE] [DATE] [DATE] [DATE] …" at bounding box center [356, 13] width 84 height 14
select select "w2n9wamUXLhcj1VR4xGdCC"
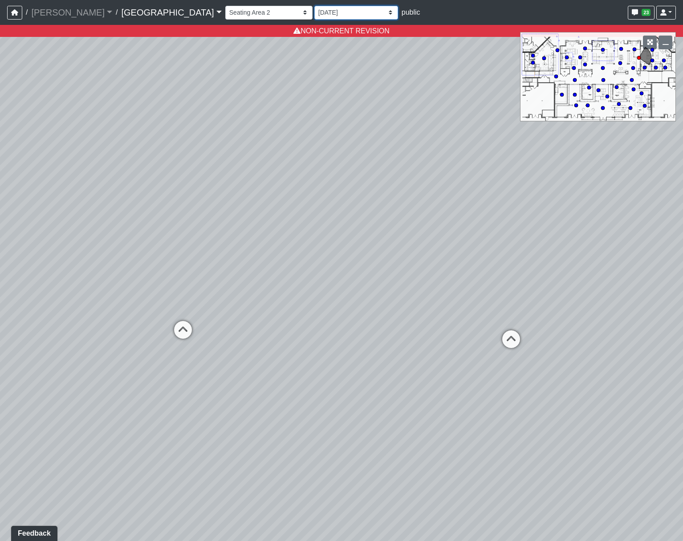
click at [314, 6] on select "[DATE] Final [PERSON_NAME] [DATE] [DATE]_v2 [DATE] [DATE] [DATE] [DATE] [DATE] …" at bounding box center [356, 13] width 84 height 14
select select "xuF2CW1jZayweEv98YGaSx"
click at [314, 17] on select "[DATE] Final [PERSON_NAME] [DATE] [DATE]_v2 [DATE] [DATE] [DATE] [DATE] [DATE] …" at bounding box center [356, 13] width 84 height 14
select select "hrBYfzYpm8VCzvbE2sPz1R"
click at [314, 6] on select "[DATE] Final [PERSON_NAME] [DATE] [DATE]_v2 [DATE] [DATE] [DATE] [DATE] [DATE] …" at bounding box center [356, 13] width 84 height 14
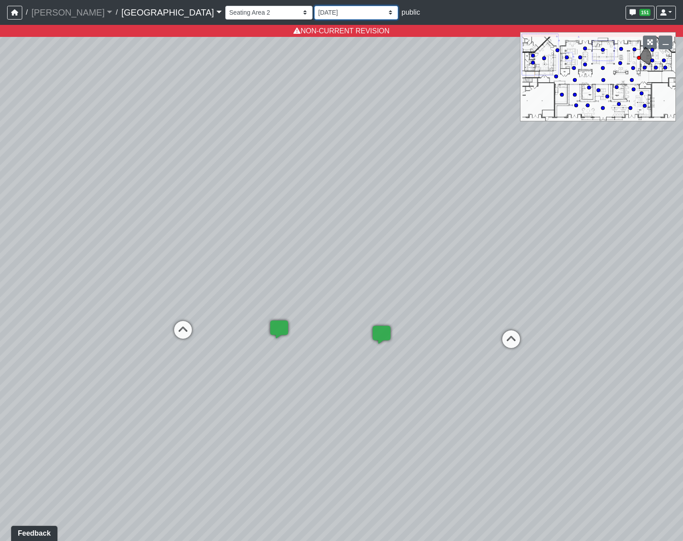
select select "xuF2CW1jZayweEv98YGaSx"
select select "hrBYfzYpm8VCzvbE2sPz1R"
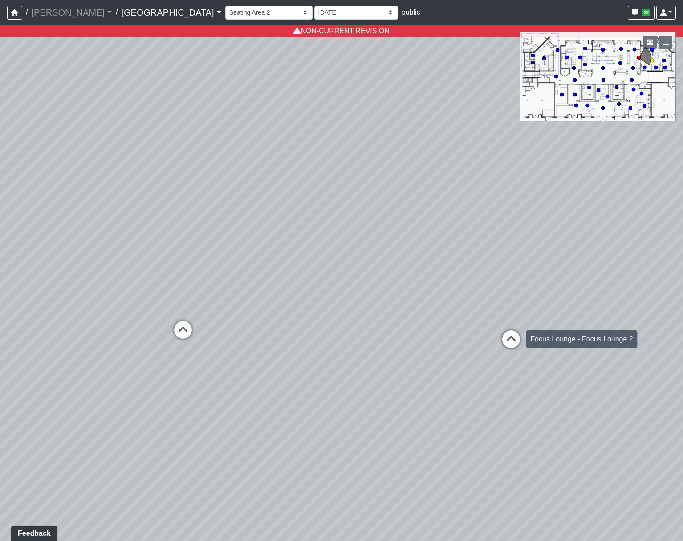
click at [511, 336] on icon at bounding box center [510, 344] width 27 height 27
select select "tiT8Tjknz2DSiMmwk11F66"
select select "hrBYfzYpm8VCzvbE2sPz1R"
drag, startPoint x: 523, startPoint y: 279, endPoint x: 53, endPoint y: 244, distance: 472.1
click at [53, 244] on div "Loading... Pool Courtyard Entry 1 Loading... Main Lounge 2 Loading... Pool Cour…" at bounding box center [341, 283] width 683 height 517
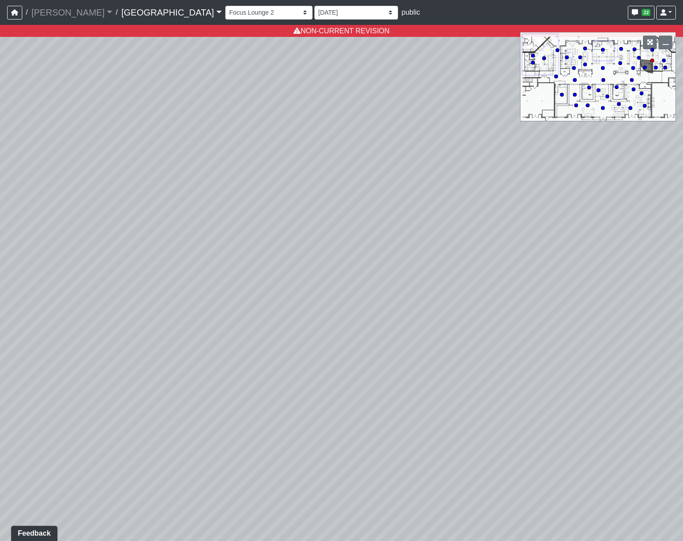
drag, startPoint x: 274, startPoint y: 245, endPoint x: -224, endPoint y: 240, distance: 498.4
click at [0, 240] on html "/ [PERSON_NAME] Loading... / [GEOGRAPHIC_DATA] [GEOGRAPHIC_DATA] Loading... [GE…" at bounding box center [341, 270] width 683 height 541
drag, startPoint x: 240, startPoint y: 270, endPoint x: 627, endPoint y: 291, distance: 387.6
click at [624, 291] on div "Loading... Pool Courtyard Entry 1 Loading... Main Lounge 2 Loading... Pool Cour…" at bounding box center [341, 283] width 683 height 517
drag, startPoint x: 335, startPoint y: 308, endPoint x: 511, endPoint y: 307, distance: 176.2
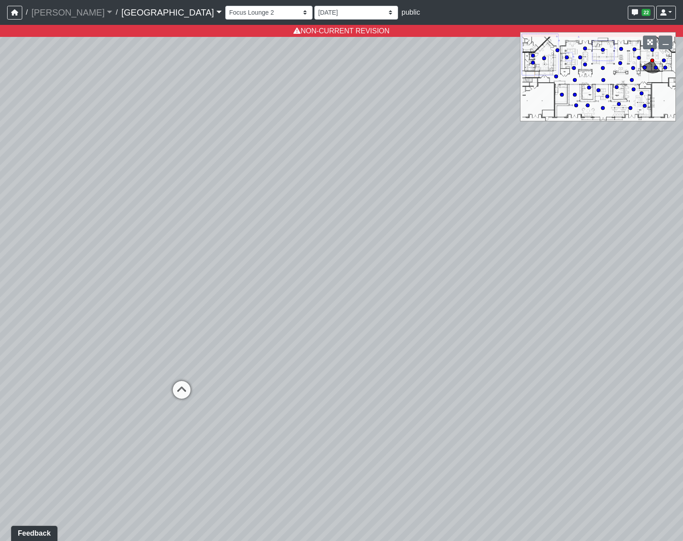
click at [495, 306] on div "Loading... Pool Courtyard Entry 1 Loading... Main Lounge 2 Loading... Pool Cour…" at bounding box center [341, 283] width 683 height 517
click at [405, 366] on icon at bounding box center [401, 371] width 27 height 27
select select "eF9EhdbtxuBH3aQZ346FGh"
select select "hrBYfzYpm8VCzvbE2sPz1R"
drag, startPoint x: 329, startPoint y: 258, endPoint x: 548, endPoint y: 222, distance: 221.4
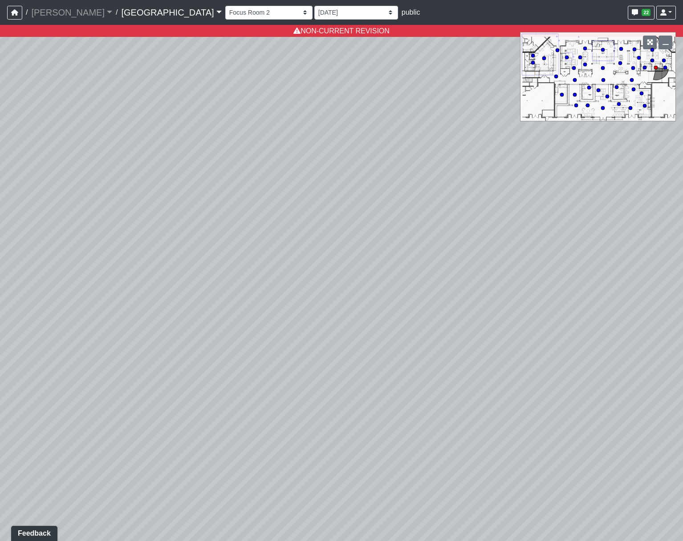
click at [594, 227] on div "Loading... Pool Courtyard Entry 1 Loading... Main Lounge 2 Loading... Pool Cour…" at bounding box center [341, 283] width 683 height 517
drag, startPoint x: 410, startPoint y: 343, endPoint x: 406, endPoint y: 392, distance: 50.0
click at [406, 392] on div "Loading... Pool Courtyard Entry 1 Loading... Main Lounge 2 Loading... Pool Cour…" at bounding box center [341, 283] width 683 height 517
drag, startPoint x: 406, startPoint y: 392, endPoint x: 145, endPoint y: 206, distance: 321.0
click at [145, 206] on div "Loading... Pool Courtyard Entry 1 Loading... Main Lounge 2 Loading... Pool Cour…" at bounding box center [341, 283] width 683 height 517
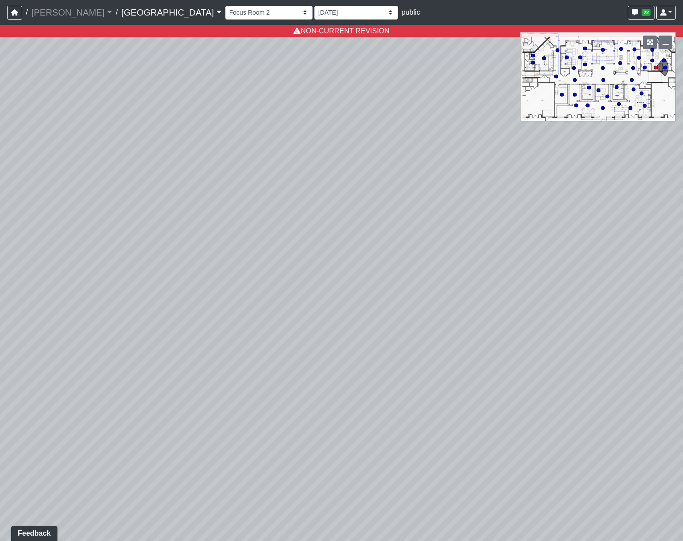
drag, startPoint x: 157, startPoint y: 267, endPoint x: 393, endPoint y: 433, distance: 288.9
click at [393, 433] on div "Loading... Pool Courtyard Entry 1 Loading... Main Lounge 2 Loading... Pool Cour…" at bounding box center [341, 283] width 683 height 517
click at [225, 14] on select "Breezeway Entry Fireplace 1 Fireplace 2 Gate Golf Holes Shade Sails Sidewalk 1 …" at bounding box center [268, 13] width 87 height 14
click at [225, 6] on select "Breezeway Entry Fireplace 1 Fireplace 2 Gate Golf Holes Shade Sails Sidewalk 1 …" at bounding box center [268, 13] width 87 height 14
select select "bp6eZf2t8AY9XxgWzxsDS7"
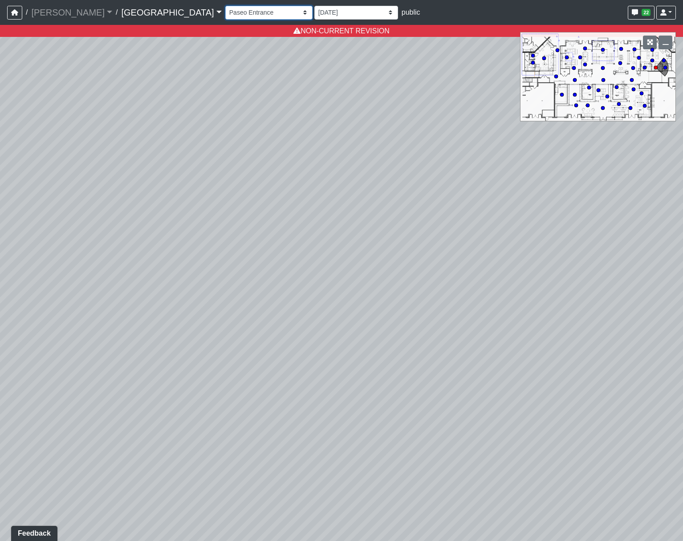
select select "hrBYfzYpm8VCzvbE2sPz1R"
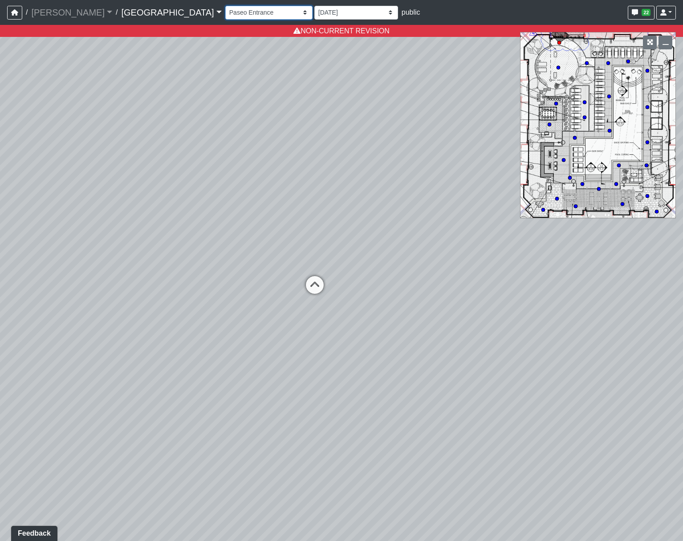
click at [225, 8] on select "Breezeway Entry Fireplace 1 Fireplace 2 Gate Golf Holes Shade Sails Sidewalk 1 …" at bounding box center [268, 13] width 87 height 14
click at [225, 6] on select "Breezeway Entry Fireplace 1 Fireplace 2 Gate Golf Holes Shade Sails Sidewalk 1 …" at bounding box center [268, 13] width 87 height 14
select select "t37VrSJF7mBHCvV2Qtaea2"
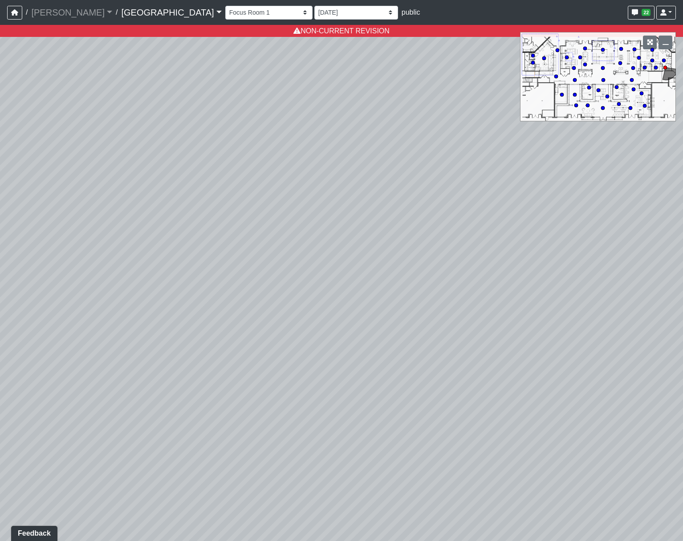
drag, startPoint x: 429, startPoint y: 191, endPoint x: -29, endPoint y: -23, distance: 505.6
click at [0, 0] on html "/ [PERSON_NAME] Loading... / [GEOGRAPHIC_DATA] [GEOGRAPHIC_DATA] Loading... [GE…" at bounding box center [341, 270] width 683 height 541
drag, startPoint x: 348, startPoint y: 221, endPoint x: 395, endPoint y: 183, distance: 60.5
click at [395, 183] on div "Loading... Pool Courtyard Entry 1 Loading... Main Lounge 2 Loading... Pool Cour…" at bounding box center [341, 283] width 683 height 517
click at [314, 9] on select "[DATE] Final [PERSON_NAME] [DATE] [DATE]_v2 [DATE] [DATE] [DATE] [DATE] [DATE] …" at bounding box center [356, 13] width 84 height 14
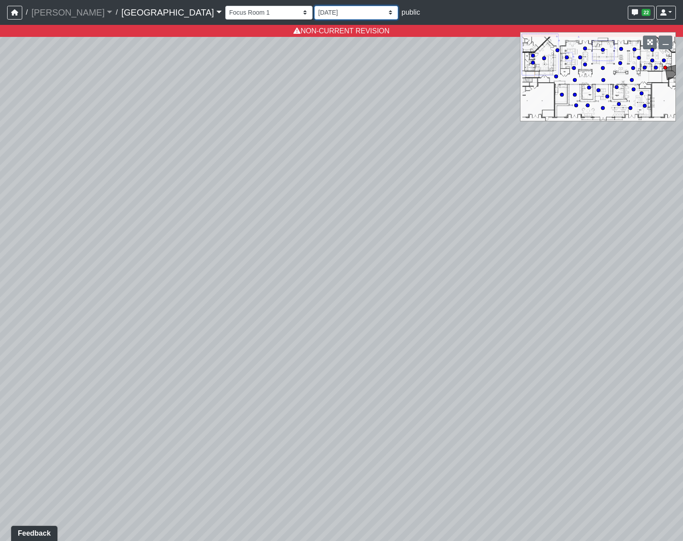
select select "w2ud4b3iGZm4AEixZF9vNY"
click at [314, 6] on select "[DATE] Final [PERSON_NAME] [DATE] [DATE]_v2 [DATE] [DATE] [DATE] [DATE] [DATE] …" at bounding box center [356, 13] width 84 height 14
select select "t37VrSJF7mBHCvV2Qtaea2"
drag, startPoint x: 271, startPoint y: 14, endPoint x: 268, endPoint y: 21, distance: 7.8
click at [314, 14] on select "[DATE] Final [PERSON_NAME] [DATE] [DATE]_v2 [DATE] [DATE] [DATE] [DATE] [DATE] …" at bounding box center [356, 13] width 84 height 14
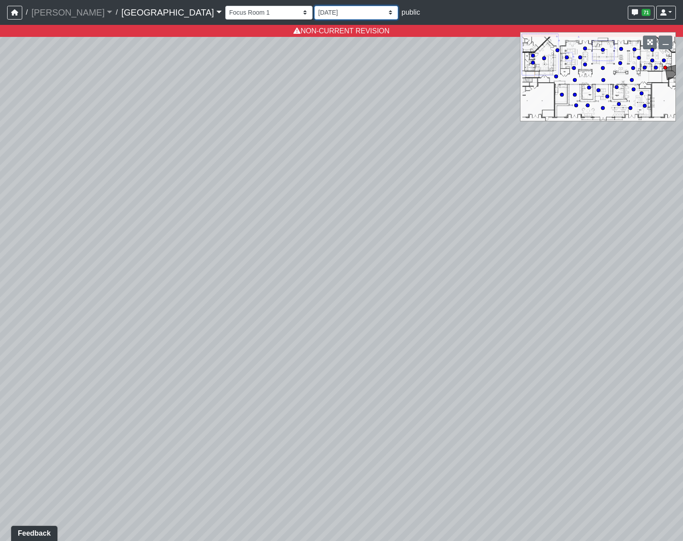
select select "9Tig2WPCsf6DzhaPtnquo8"
click at [314, 6] on select "[DATE] Final [PERSON_NAME] [DATE] [DATE]_v2 [DATE] [DATE] [DATE] [DATE] [DATE] …" at bounding box center [356, 13] width 84 height 14
select select "t37VrSJF7mBHCvV2Qtaea2"
click at [314, 10] on select "[DATE] Final [PERSON_NAME] [DATE] [DATE]_v2 [DATE] [DATE] [DATE] [DATE] [DATE] …" at bounding box center [356, 13] width 84 height 14
select select "qK1LEyDku5RVBrwnJ1mtWz"
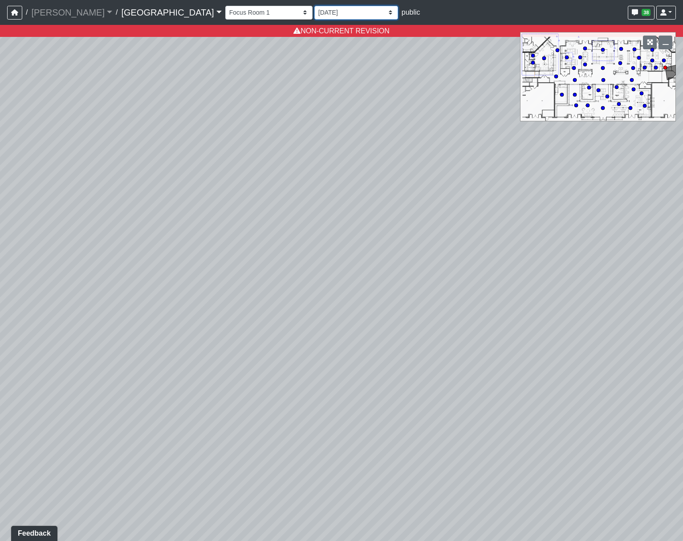
click at [314, 6] on select "[DATE] Final [PERSON_NAME] [DATE] [DATE]_v2 [DATE] [DATE] [DATE] [DATE] [DATE] …" at bounding box center [356, 13] width 84 height 14
select select "t37VrSJF7mBHCvV2Qtaea2"
click at [314, 10] on select "[DATE] Final [PERSON_NAME] [DATE] [DATE]_v2 [DATE] [DATE] [DATE] [DATE] [DATE] …" at bounding box center [356, 13] width 84 height 14
select select "9Tig2WPCsf6DzhaPtnquo8"
click at [314, 6] on select "[DATE] Final [PERSON_NAME] [DATE] [DATE]_v2 [DATE] [DATE] [DATE] [DATE] [DATE] …" at bounding box center [356, 13] width 84 height 14
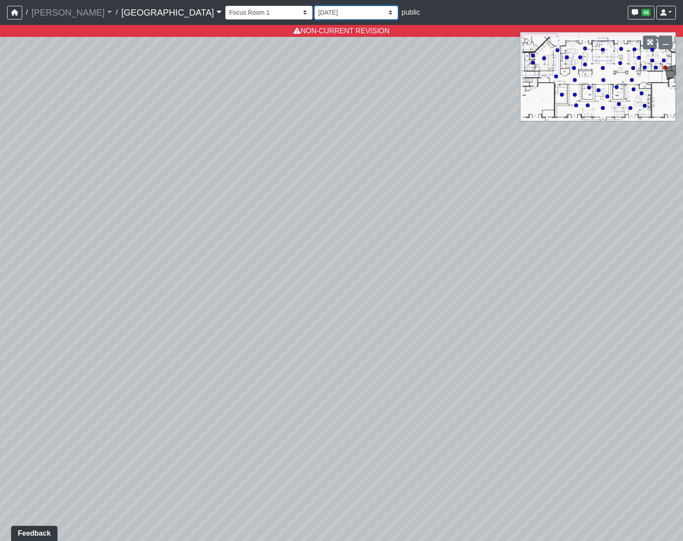
select select "t37VrSJF7mBHCvV2Qtaea2"
select select "9Tig2WPCsf6DzhaPtnquo8"
drag, startPoint x: 257, startPoint y: 202, endPoint x: 642, endPoint y: 182, distance: 385.4
click at [642, 182] on div "Loading... Pool Courtyard Entry 1 Loading... Main Lounge 2 Loading... Pool Cour…" at bounding box center [341, 283] width 683 height 517
drag, startPoint x: 227, startPoint y: 239, endPoint x: 614, endPoint y: 269, distance: 387.8
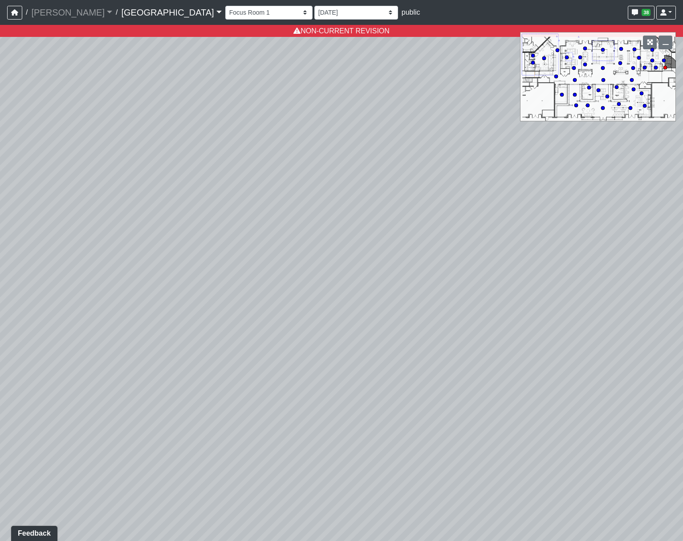
click at [618, 271] on div "Loading... Pool Courtyard Entry 1 Loading... Main Lounge 2 Loading... Pool Cour…" at bounding box center [341, 283] width 683 height 517
drag, startPoint x: 138, startPoint y: 214, endPoint x: 1, endPoint y: 163, distance: 146.1
click at [136, 213] on icon at bounding box center [136, 215] width 27 height 27
select select "bJnJF8T9b3CvPEBhZPx1Bv"
select select "9Tig2WPCsf6DzhaPtnquo8"
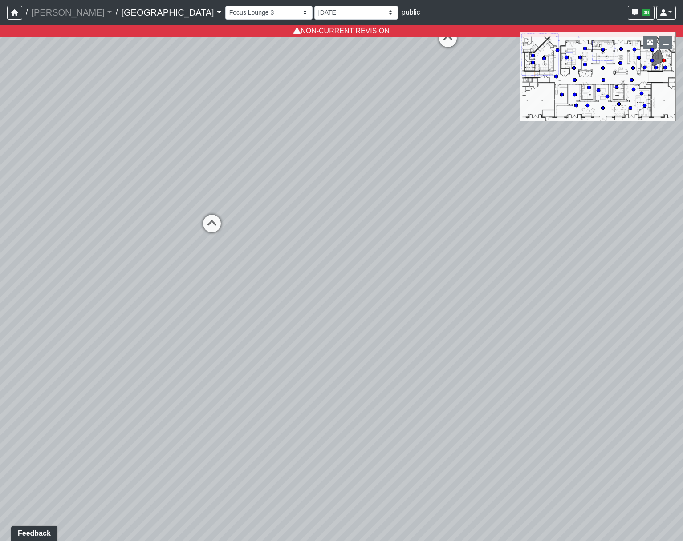
drag, startPoint x: 487, startPoint y: 221, endPoint x: 708, endPoint y: 247, distance: 222.7
click at [682, 247] on html "/ [PERSON_NAME] Loading... / [GEOGRAPHIC_DATA] [GEOGRAPHIC_DATA] Loading... [GE…" at bounding box center [341, 270] width 683 height 541
click at [205, 220] on icon at bounding box center [211, 228] width 27 height 27
select select "tiT8Tjknz2DSiMmwk11F66"
select select "9Tig2WPCsf6DzhaPtnquo8"
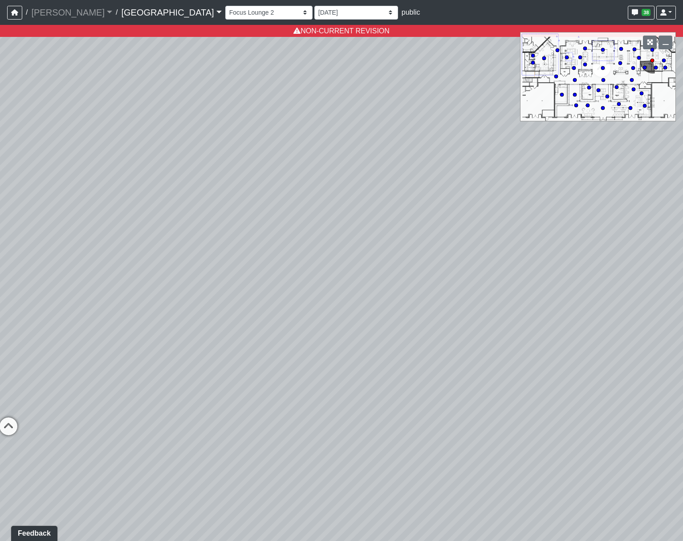
drag, startPoint x: 654, startPoint y: 216, endPoint x: 708, endPoint y: 218, distance: 53.9
click at [682, 218] on html "/ [PERSON_NAME] Loading... / [GEOGRAPHIC_DATA] [GEOGRAPHIC_DATA] Loading... [GE…" at bounding box center [341, 270] width 683 height 541
drag, startPoint x: 225, startPoint y: 291, endPoint x: 679, endPoint y: 281, distance: 453.5
click at [679, 281] on div "Loading... Pool Courtyard Entry 1 Loading... Main Lounge 2 Loading... Pool Cour…" at bounding box center [341, 283] width 683 height 517
click at [356, 311] on icon at bounding box center [358, 316] width 27 height 27
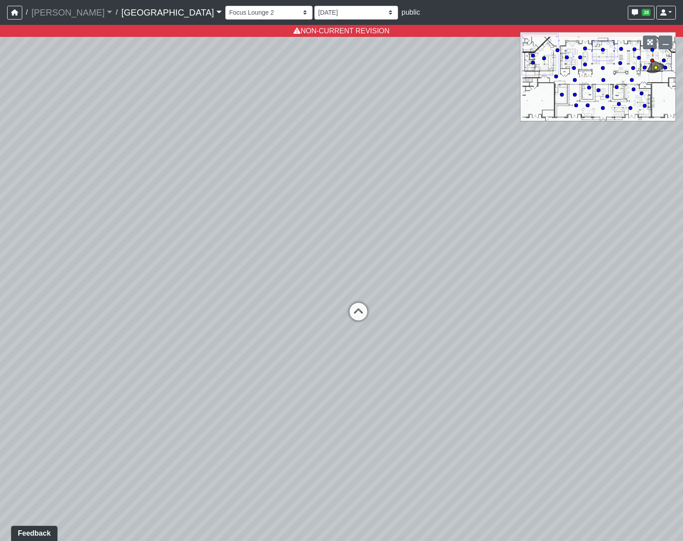
select select "eF9EhdbtxuBH3aQZ346FGh"
select select "9Tig2WPCsf6DzhaPtnquo8"
drag, startPoint x: 402, startPoint y: 285, endPoint x: 708, endPoint y: 272, distance: 306.4
click at [682, 272] on html "/ [PERSON_NAME] Loading... / [GEOGRAPHIC_DATA] [GEOGRAPHIC_DATA] Loading... [GE…" at bounding box center [341, 270] width 683 height 541
drag, startPoint x: 121, startPoint y: 194, endPoint x: -446, endPoint y: 103, distance: 574.1
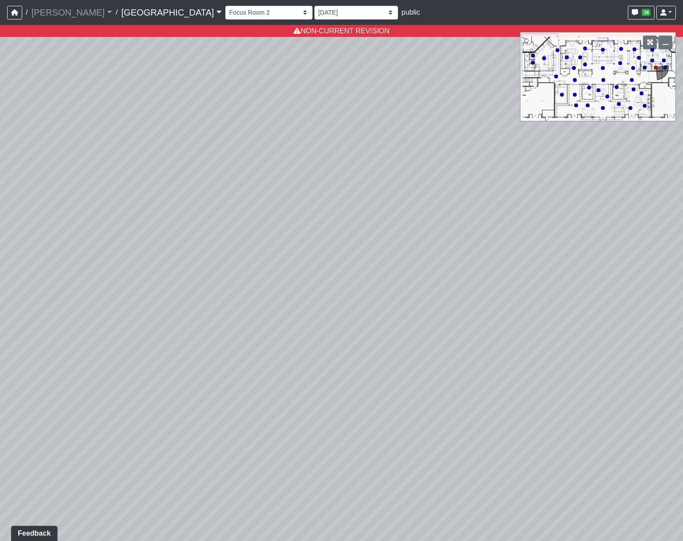
click at [0, 103] on html "/ [PERSON_NAME] Loading... / [GEOGRAPHIC_DATA] [GEOGRAPHIC_DATA] Loading... [GE…" at bounding box center [341, 270] width 683 height 541
drag, startPoint x: 465, startPoint y: 248, endPoint x: 206, endPoint y: 428, distance: 314.8
click at [203, 443] on div "Loading... Pool Courtyard Entry 1 Loading... Main Lounge 2 Loading... Pool Cour…" at bounding box center [341, 283] width 683 height 517
click at [330, 237] on icon at bounding box center [332, 234] width 27 height 27
select select "tiT8Tjknz2DSiMmwk11F66"
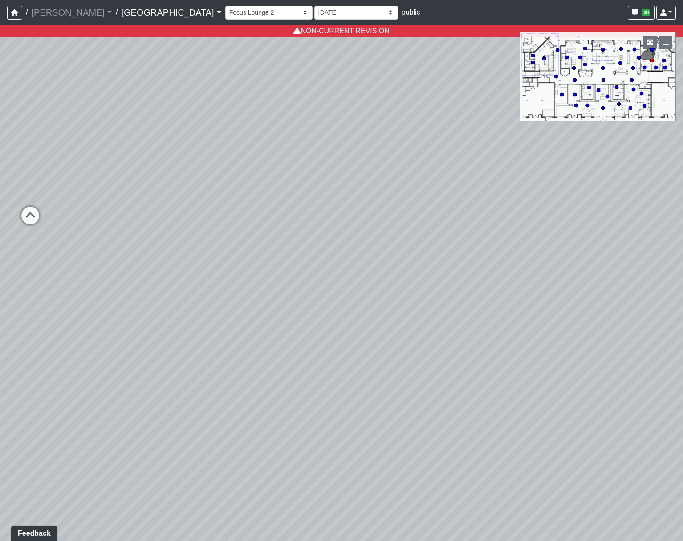
drag, startPoint x: 130, startPoint y: 150, endPoint x: 708, endPoint y: 242, distance: 584.8
click at [682, 242] on html "/ [PERSON_NAME] Loading... / [GEOGRAPHIC_DATA] [GEOGRAPHIC_DATA] Loading... [GE…" at bounding box center [341, 270] width 683 height 541
drag, startPoint x: 464, startPoint y: 262, endPoint x: -135, endPoint y: 314, distance: 601.6
click at [0, 314] on html "/ [PERSON_NAME] Loading... / [GEOGRAPHIC_DATA] [GEOGRAPHIC_DATA] Loading... [GE…" at bounding box center [341, 270] width 683 height 541
click at [314, 10] on select "[DATE] Final [PERSON_NAME] [DATE] [DATE]_v2 [DATE] [DATE] [DATE] [DATE] [DATE] …" at bounding box center [356, 13] width 84 height 14
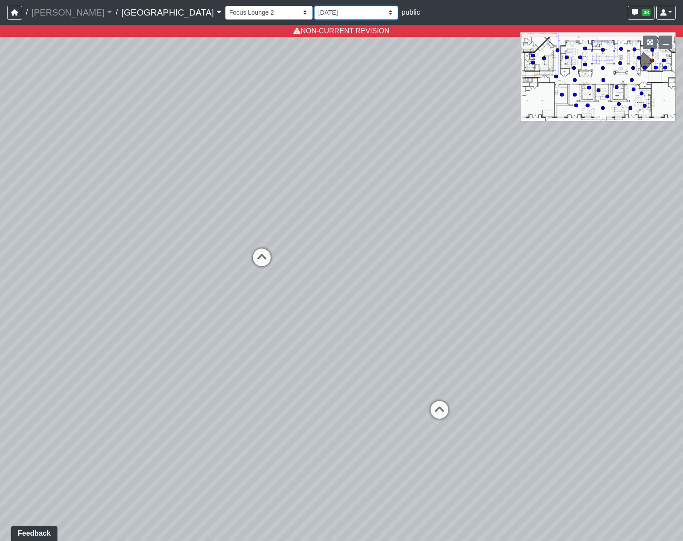
select select "h3ebyGk32eUmSzz99H473o"
click at [314, 6] on select "[DATE] Final [PERSON_NAME] [DATE] [DATE]_v2 [DATE] [DATE] [DATE] [DATE] [DATE] …" at bounding box center [356, 13] width 84 height 14
select select "tiT8Tjknz2DSiMmwk11F66"
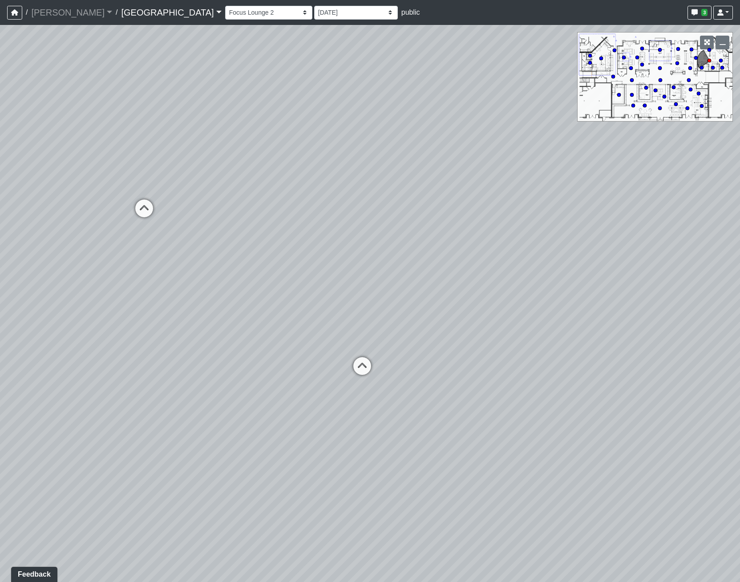
drag, startPoint x: 456, startPoint y: 125, endPoint x: 73, endPoint y: 38, distance: 392.4
click at [83, 38] on div "Loading... Pool Courtyard Entry 1 Loading... Main Lounge 2 Loading... Pool Cour…" at bounding box center [370, 303] width 740 height 557
drag, startPoint x: 355, startPoint y: 217, endPoint x: 361, endPoint y: 311, distance: 94.1
click at [361, 311] on div "Loading... Pool Courtyard Entry 1 Loading... Main Lounge 2 Loading... Pool Cour…" at bounding box center [370, 303] width 740 height 557
